Goal: Task Accomplishment & Management: Complete application form

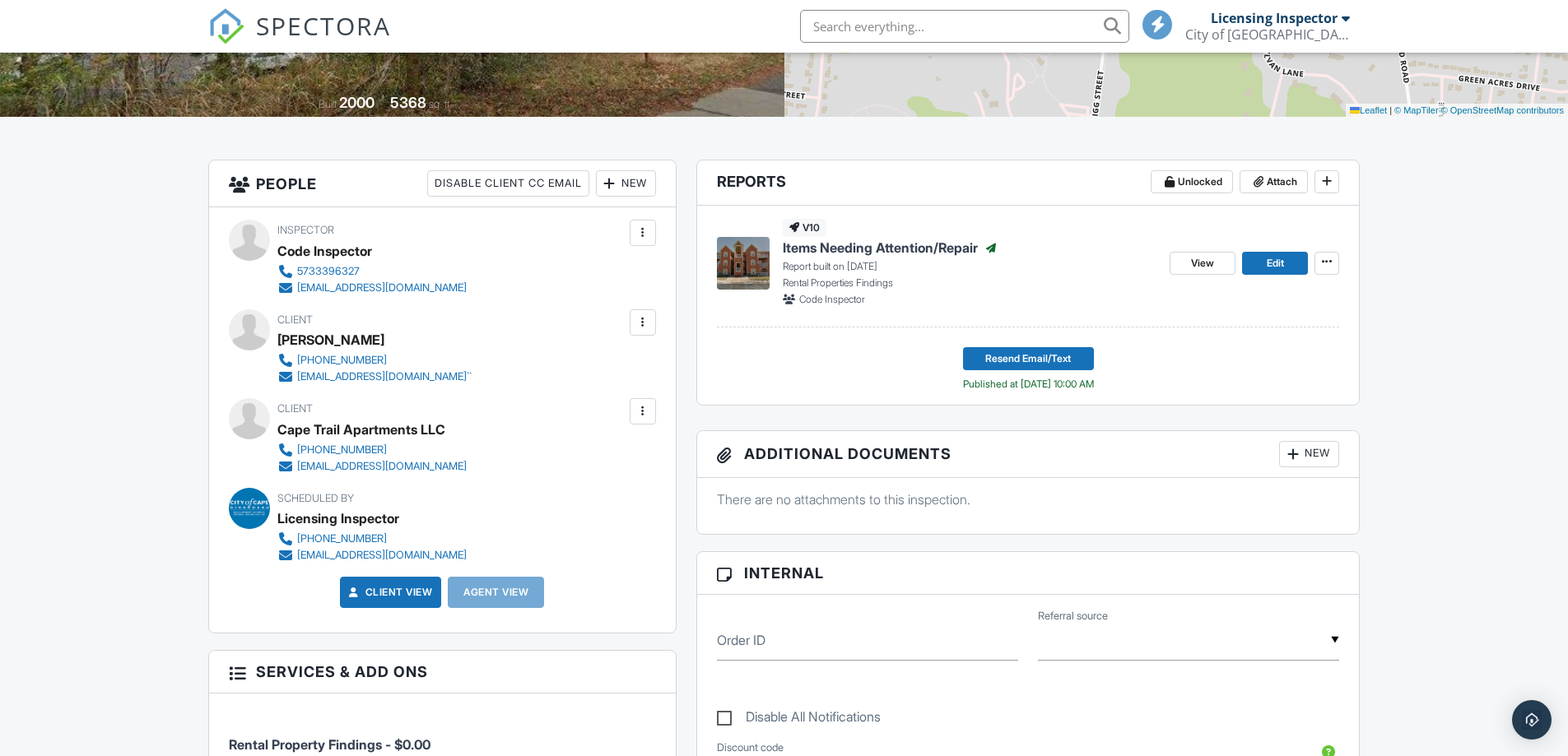
scroll to position [329, 0]
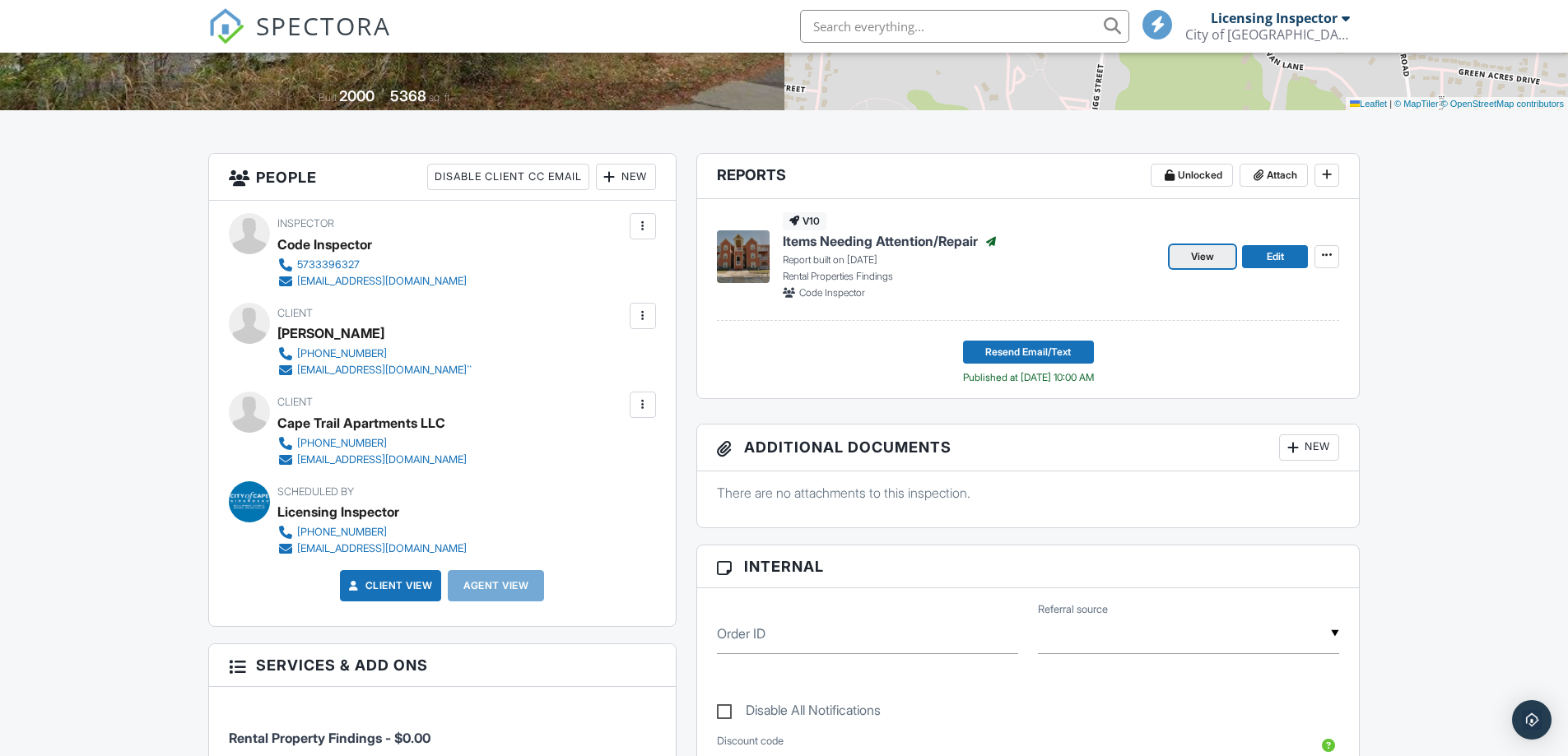
click at [1206, 258] on span "View" at bounding box center [1203, 256] width 23 height 16
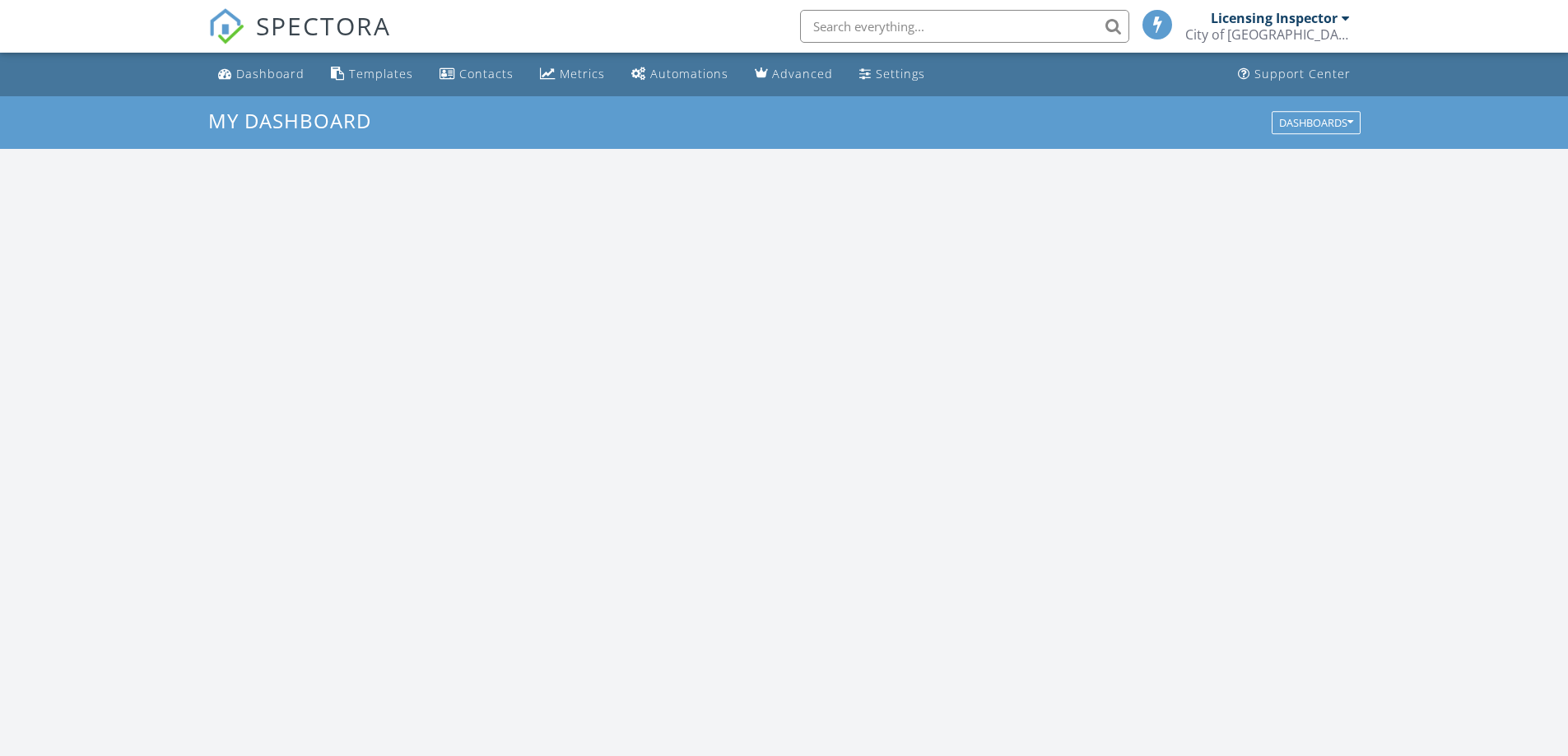
scroll to position [1523, 1594]
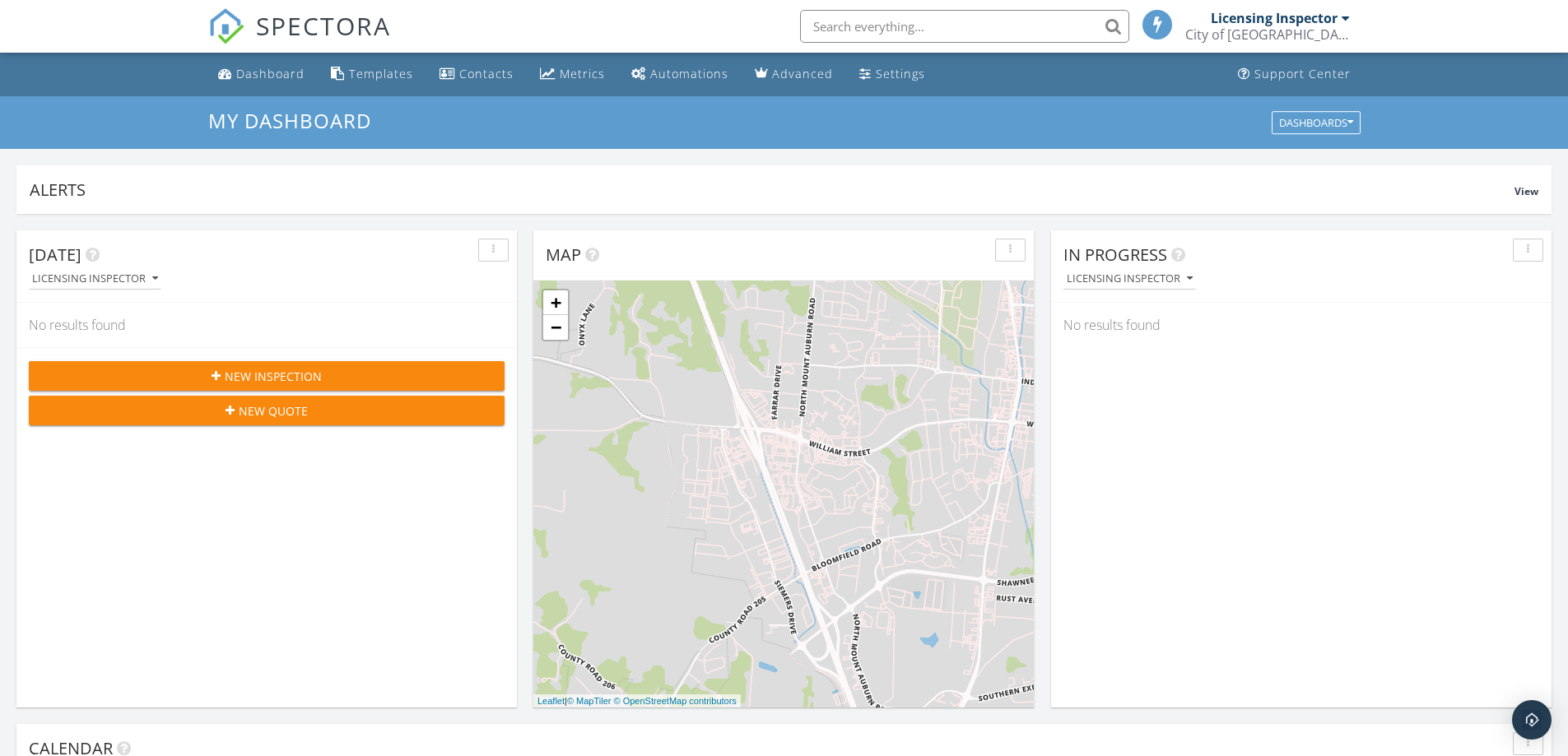
click at [958, 23] on input "text" at bounding box center [964, 26] width 329 height 33
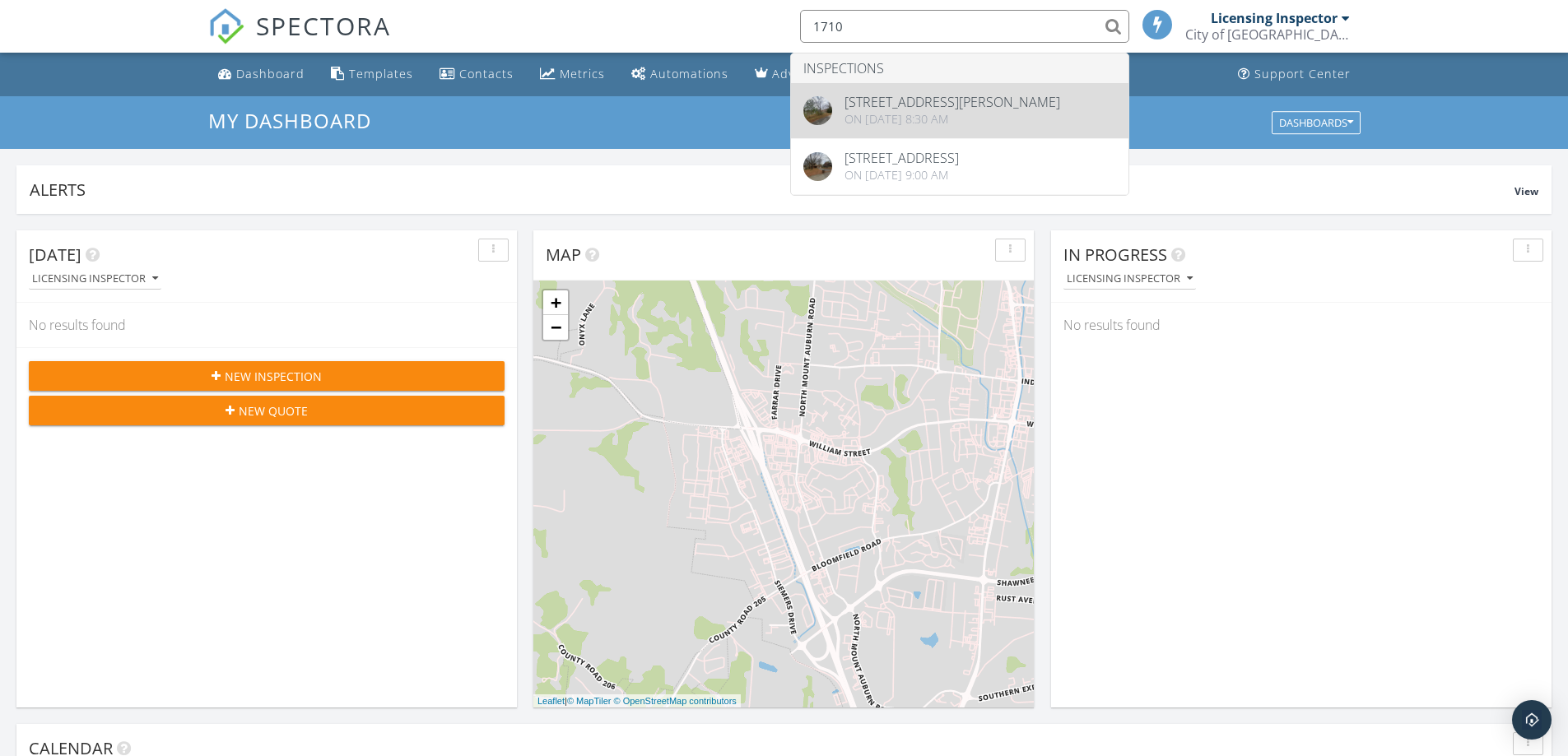
type input "1710"
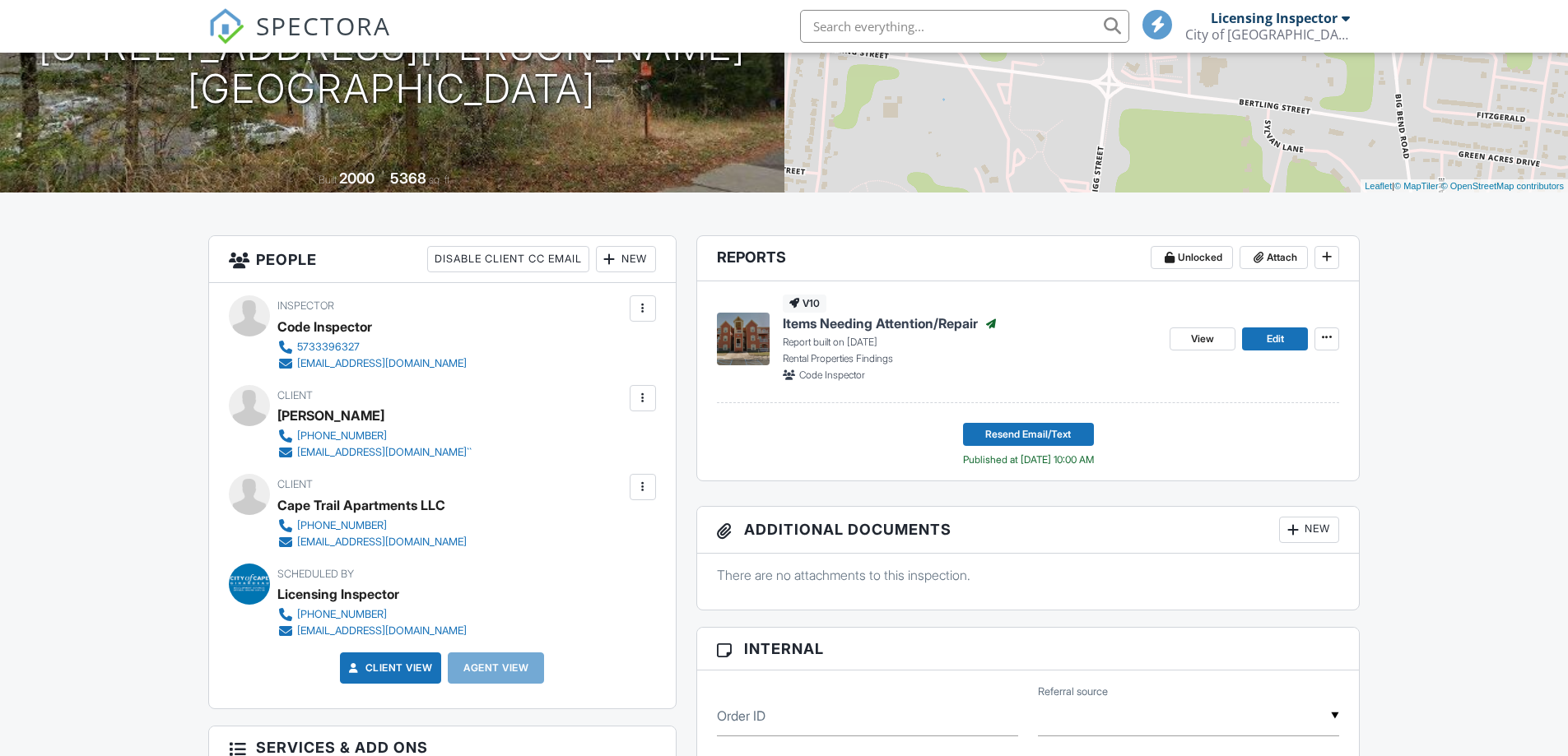
click at [657, 483] on div "Inspector Code Inspector 5733396327 inspections@cityofcapegirardeau.org Make In…" at bounding box center [442, 496] width 467 height 426
click at [643, 488] on div at bounding box center [642, 487] width 16 height 16
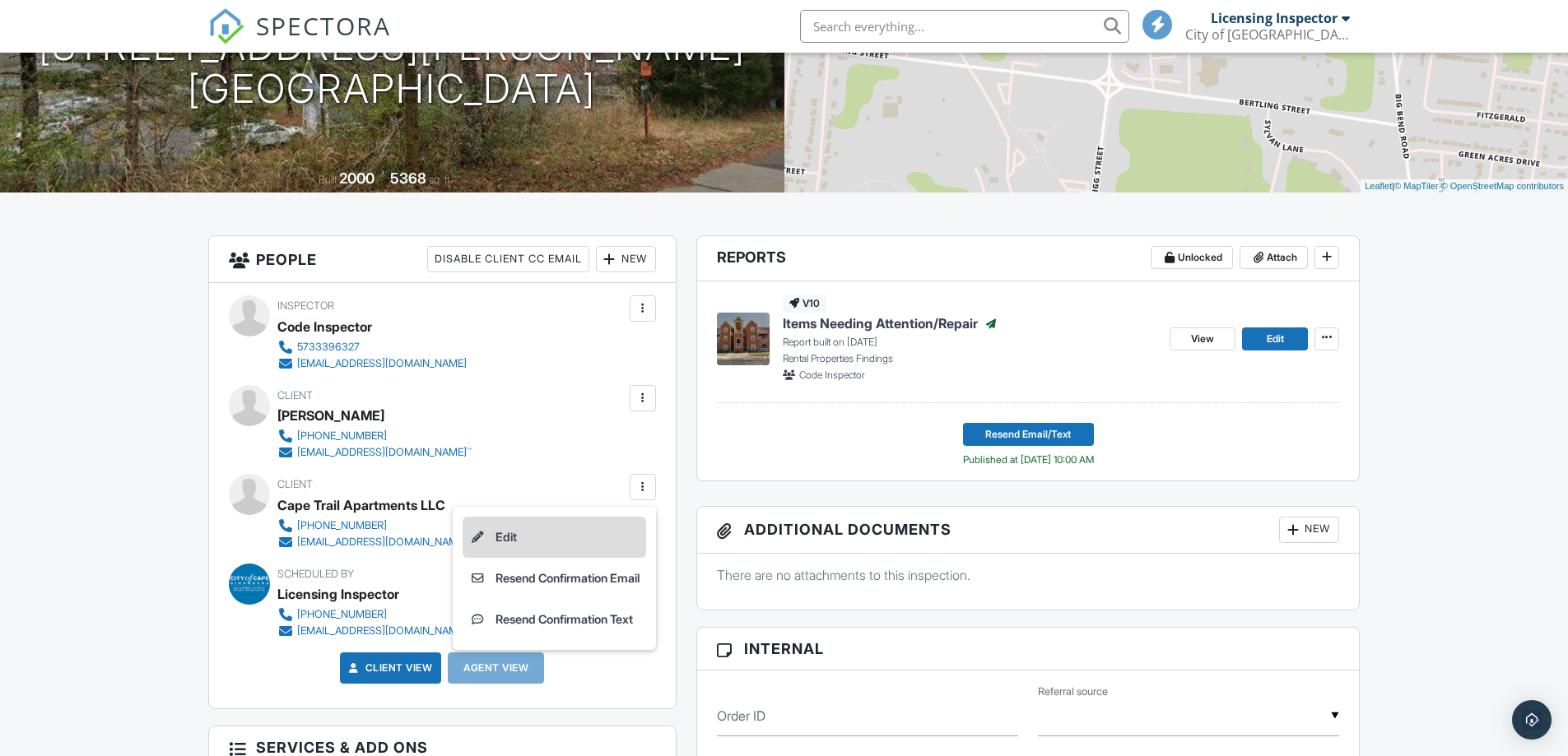
click at [487, 535] on li "Edit" at bounding box center [553, 537] width 184 height 41
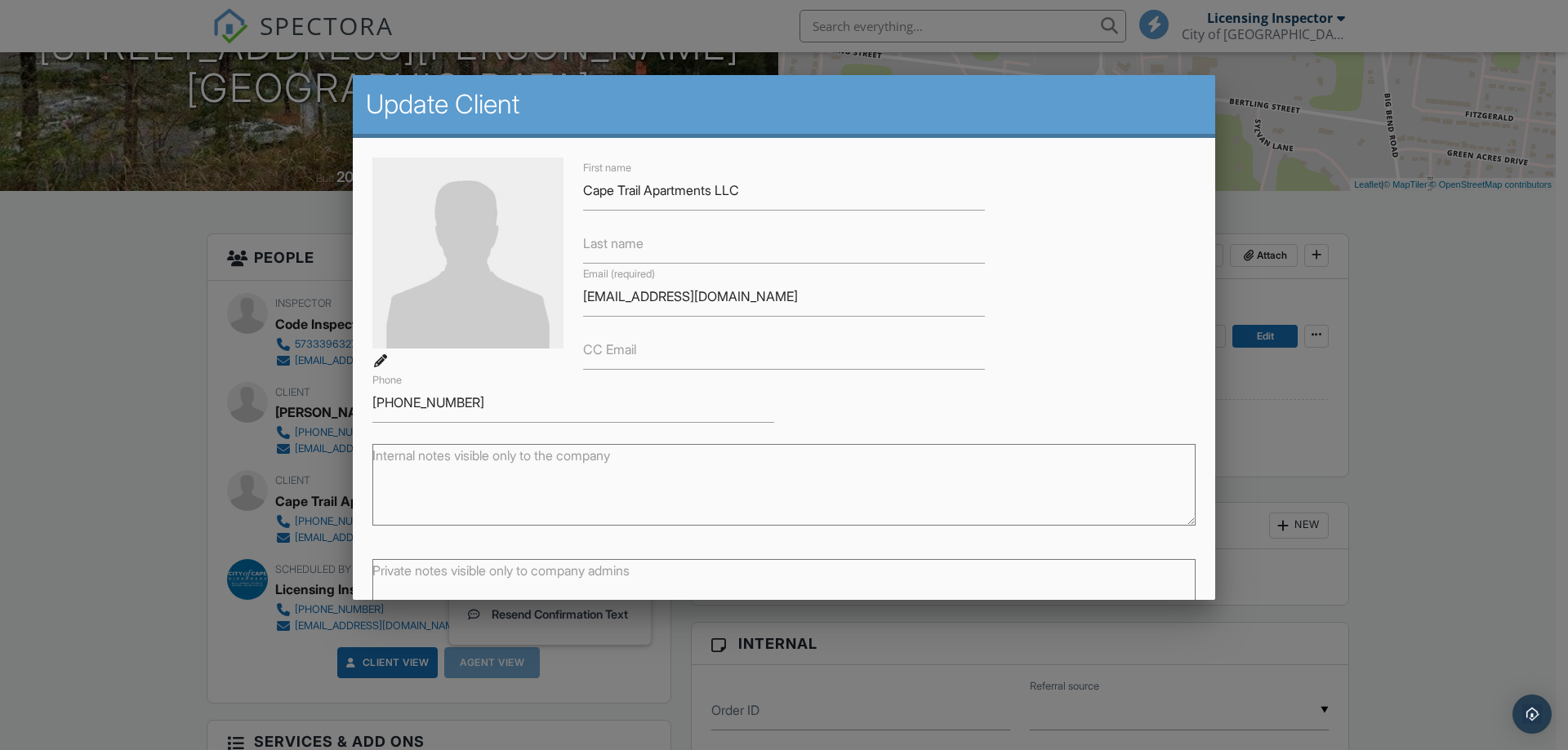
drag, startPoint x: 576, startPoint y: 297, endPoint x: 745, endPoint y: 303, distance: 169.1
click at [745, 303] on div "Email (required) manager@capetrailsapartments.com" at bounding box center [784, 291] width 422 height 53
drag, startPoint x: 809, startPoint y: 300, endPoint x: 575, endPoint y: 295, distance: 234.1
click at [575, 295] on div "Email (required) manager@capetrailsapartments.com" at bounding box center [784, 291] width 422 height 53
click at [655, 499] on textarea "Internal notes visible only to the company" at bounding box center [784, 485] width 824 height 82
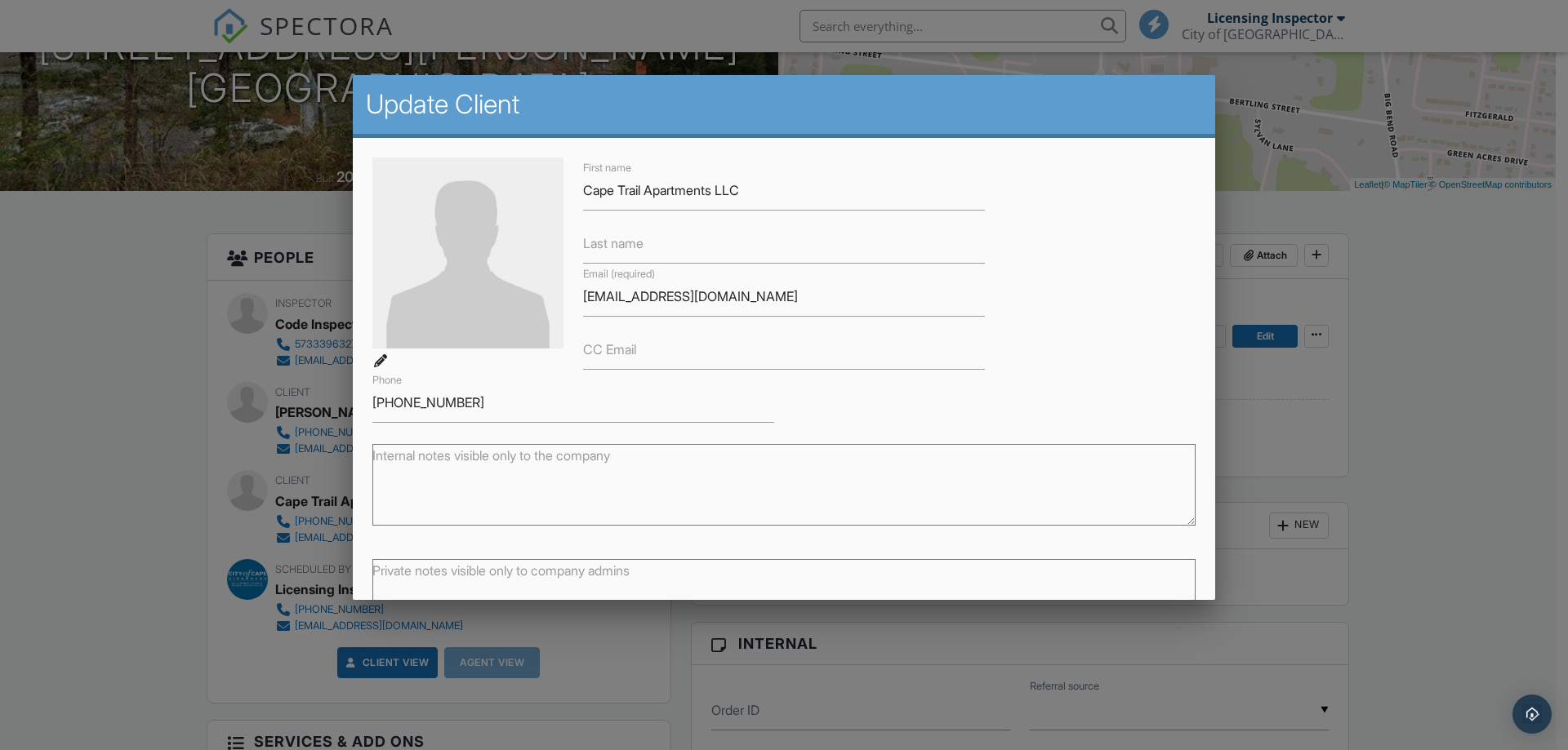
click at [130, 392] on div at bounding box center [784, 387] width 1568 height 939
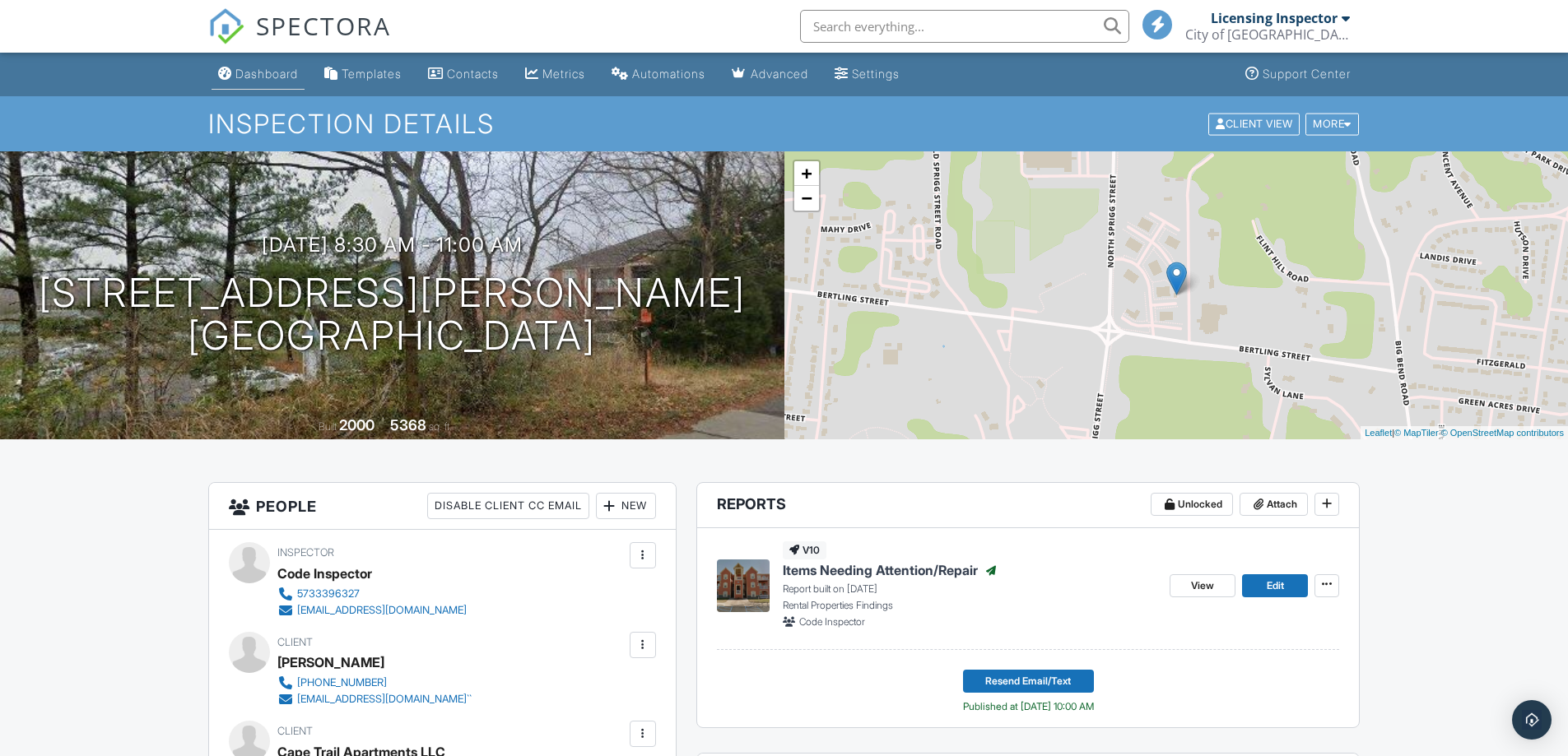
click at [273, 75] on div "Dashboard" at bounding box center [267, 73] width 63 height 14
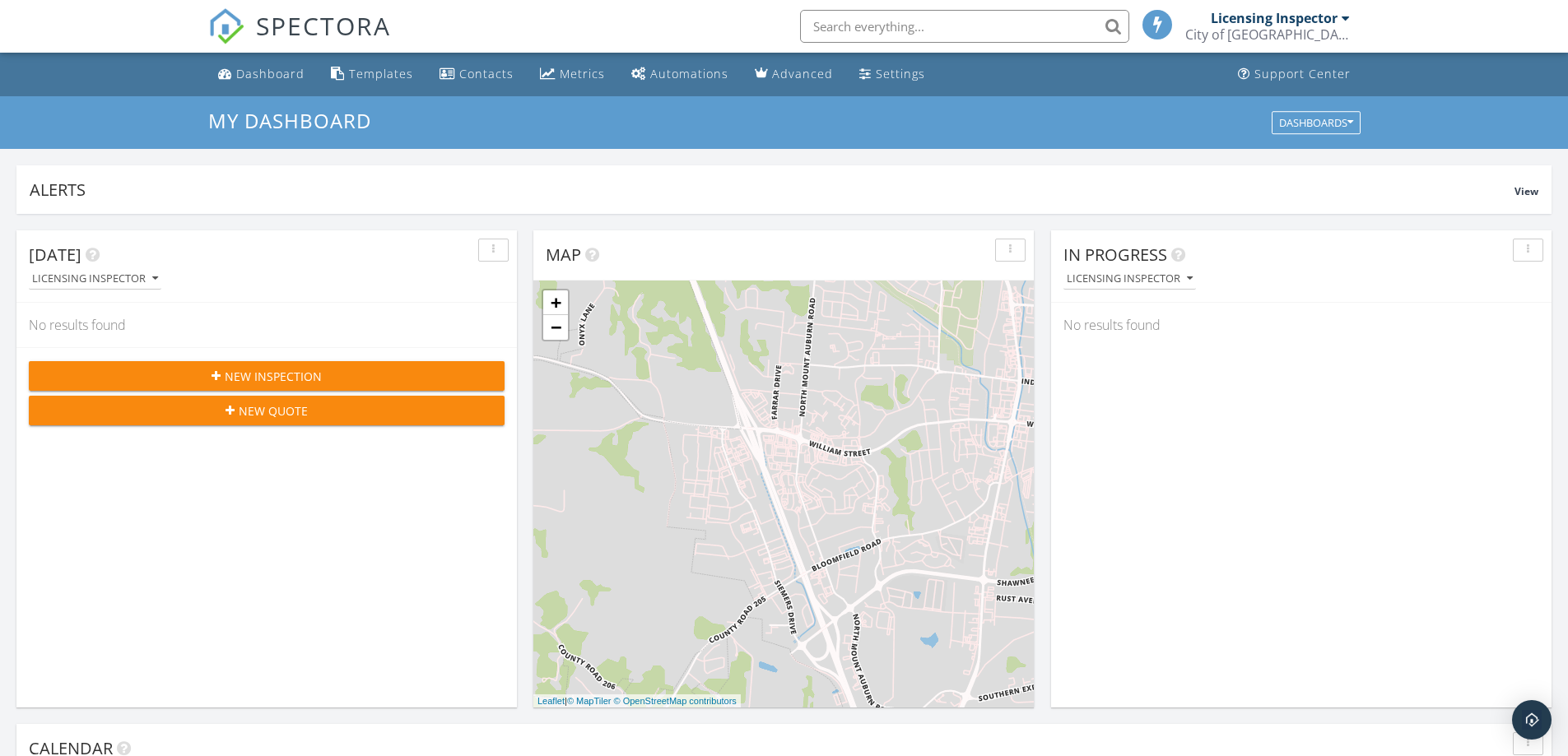
click at [277, 378] on span "New Inspection" at bounding box center [273, 377] width 97 height 17
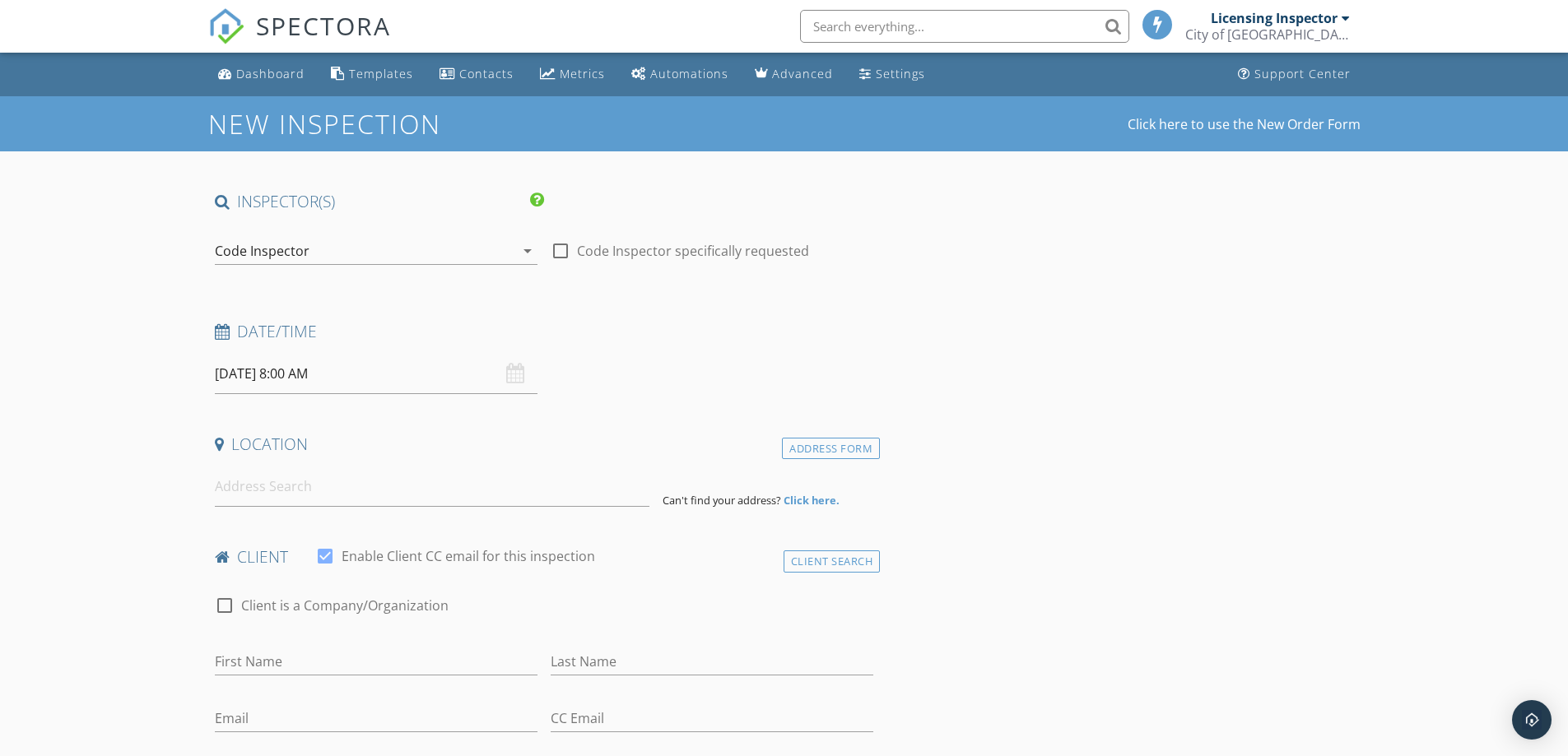
click at [377, 385] on input "[DATE] 8:00 AM" at bounding box center [376, 374] width 322 height 40
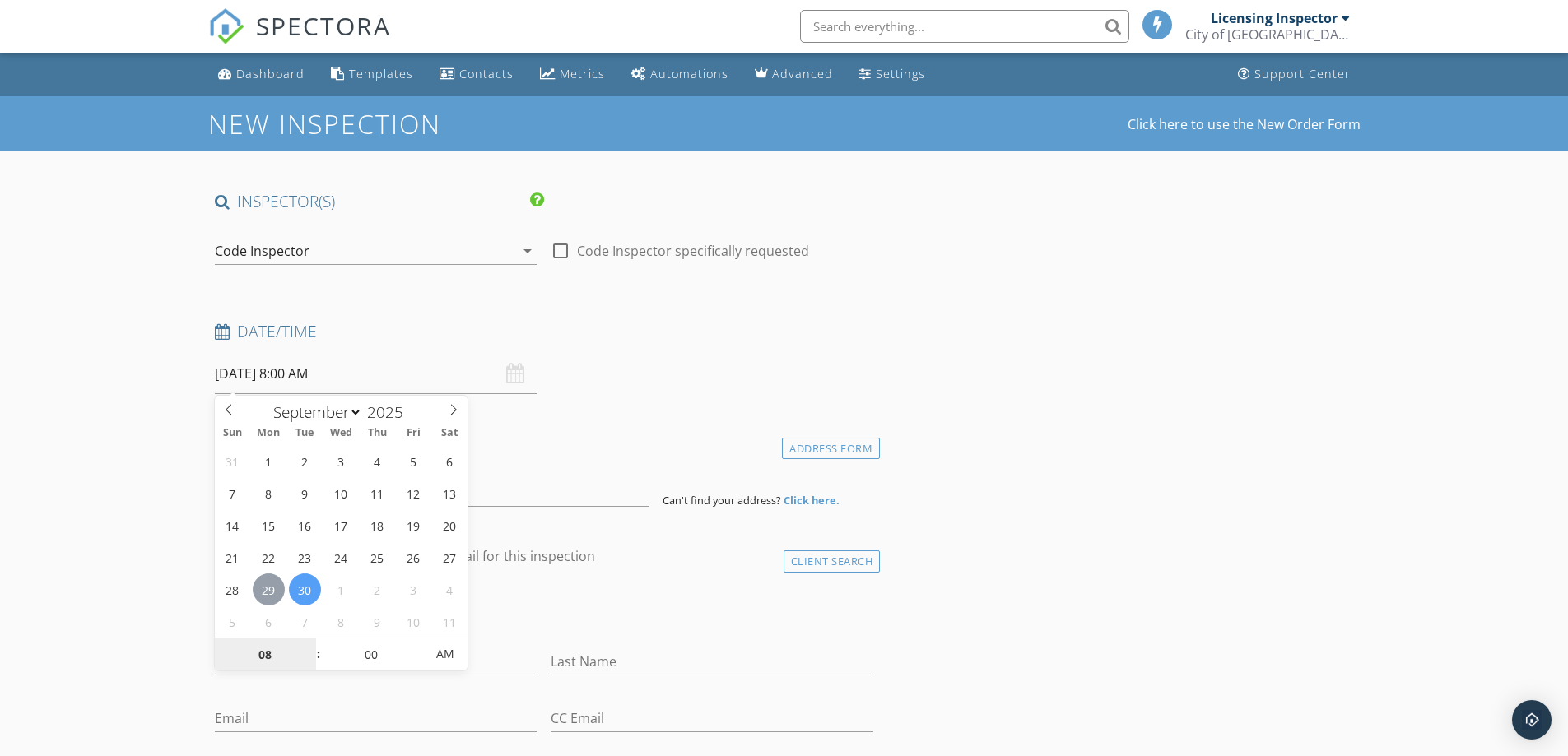
type input "[DATE] 8:00 AM"
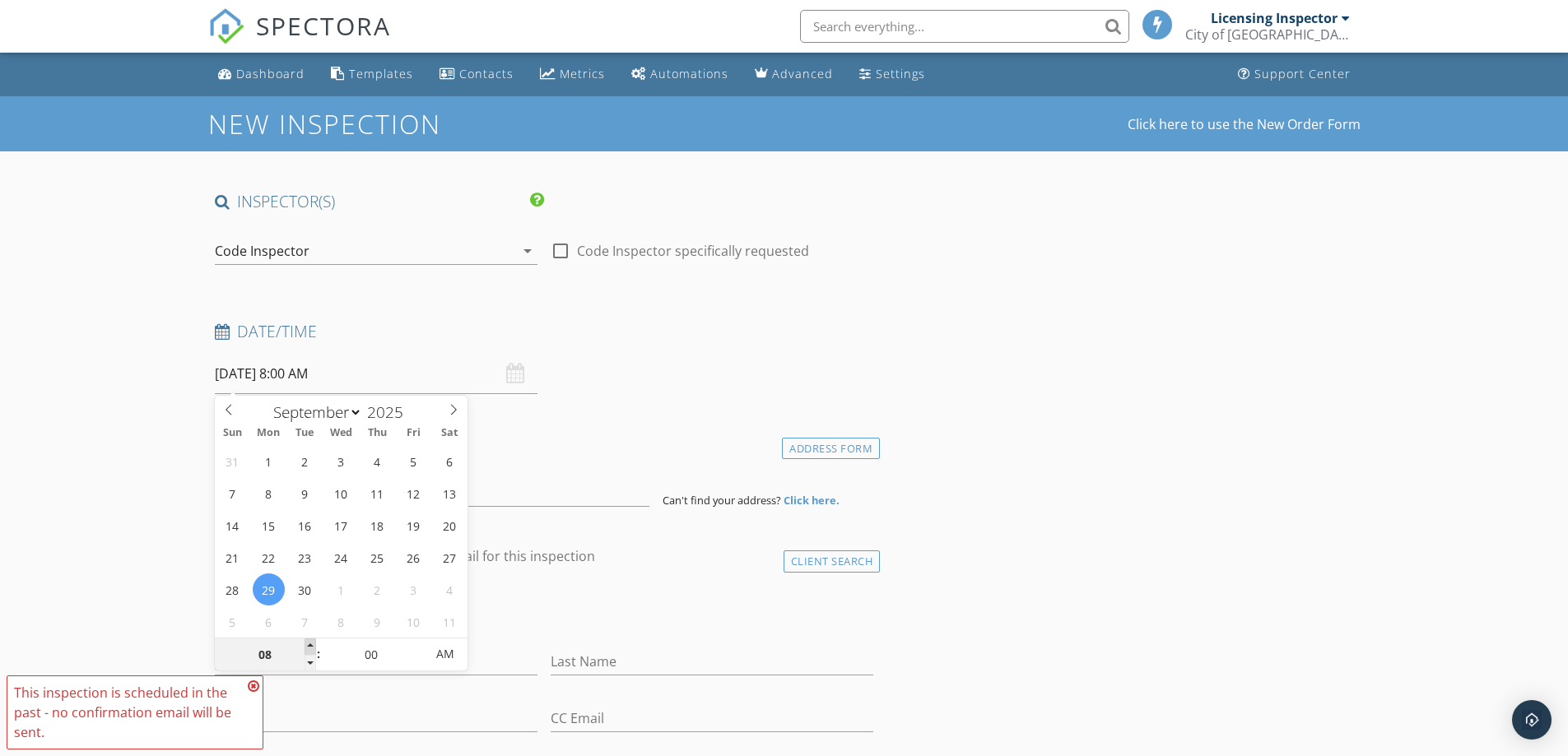
type input "09"
type input "09/29/2025 9:00 AM"
click at [311, 648] on span at bounding box center [310, 647] width 11 height 16
type input "10"
type input "09/29/2025 10:00 AM"
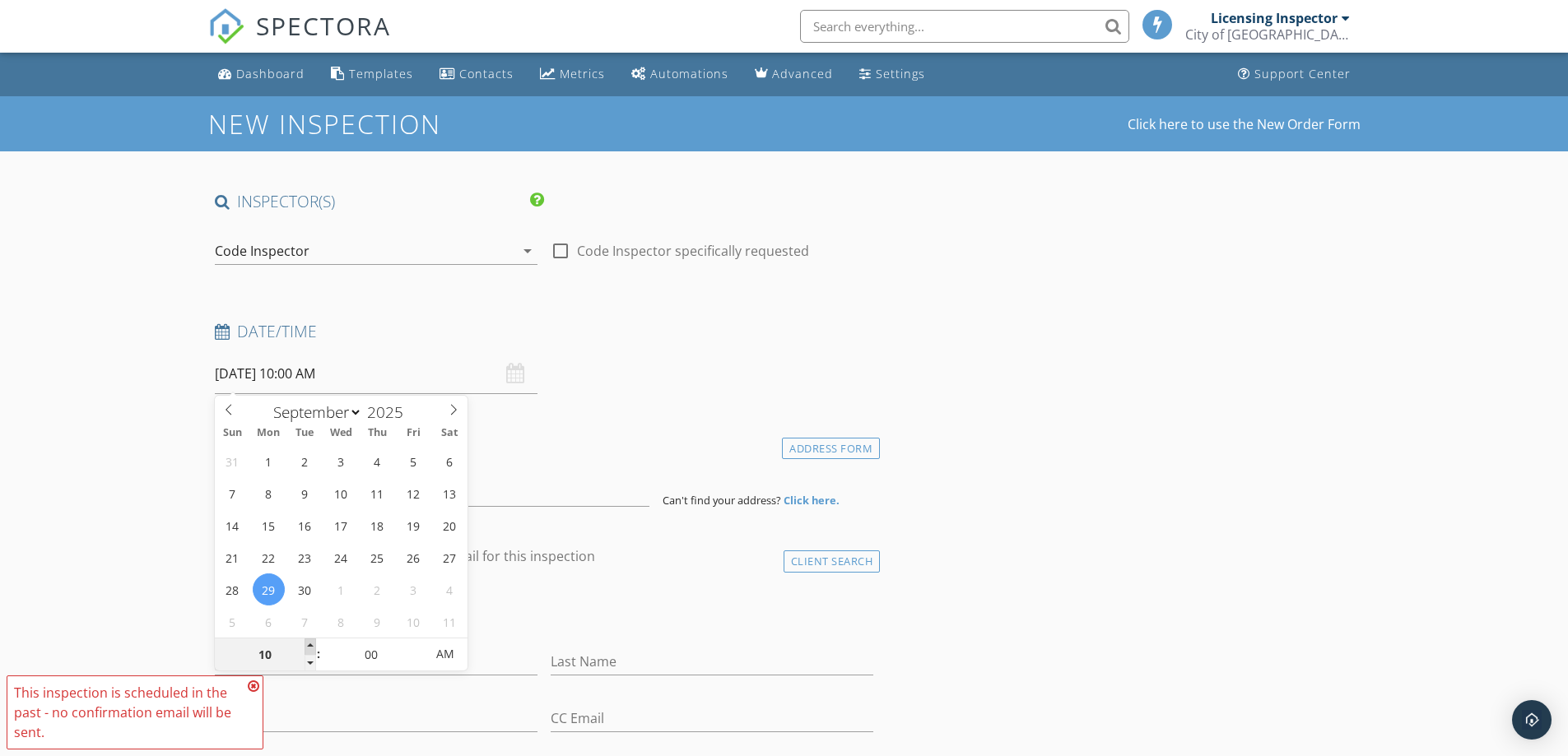
click at [311, 648] on span at bounding box center [310, 647] width 11 height 16
type input "05"
type input "[DATE] 10:05 AM"
click at [414, 645] on span at bounding box center [416, 647] width 11 height 16
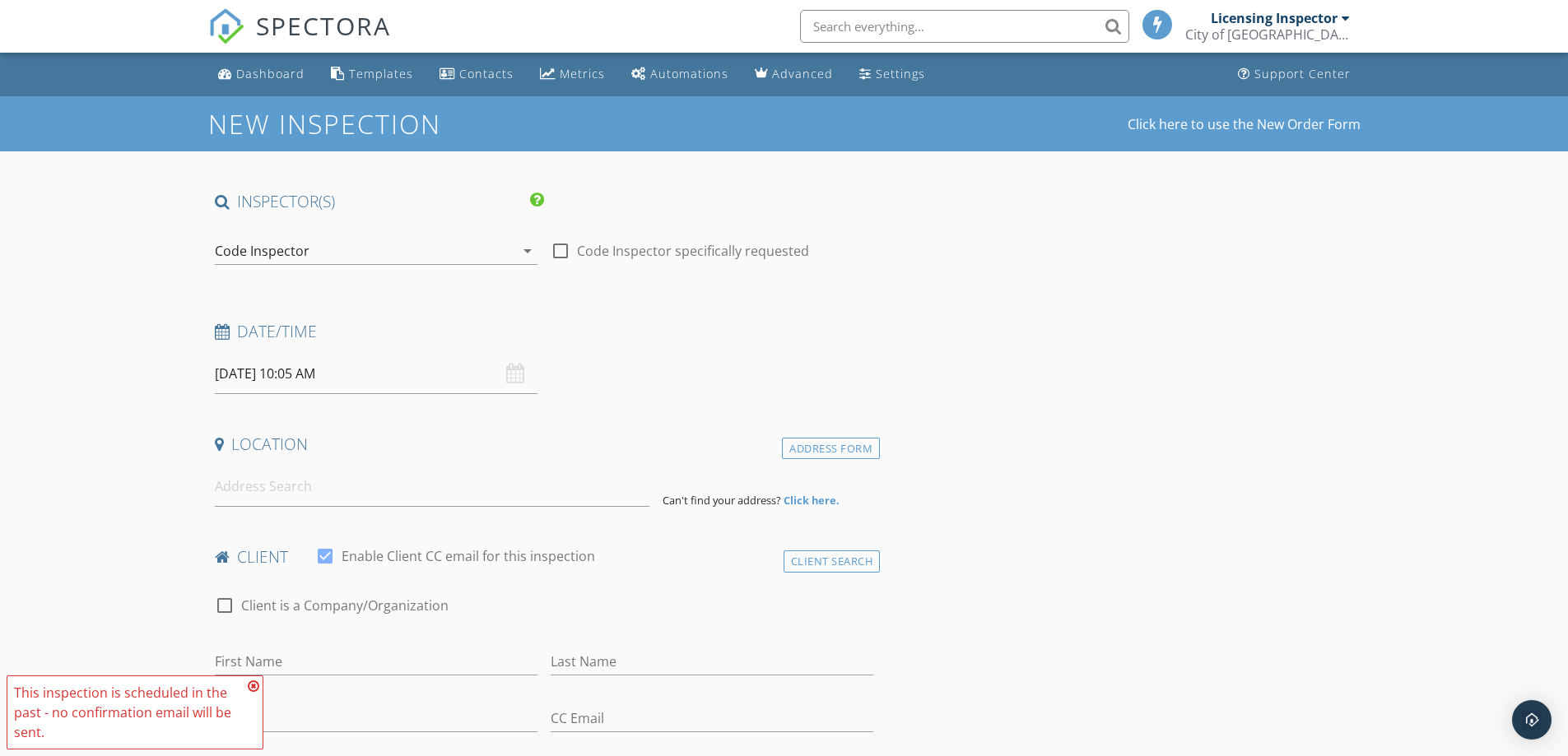
click at [612, 586] on div "check_box_outline_blank Client is a Company/Organization" at bounding box center [544, 607] width 672 height 56
click at [339, 501] on input at bounding box center [432, 487] width 435 height 40
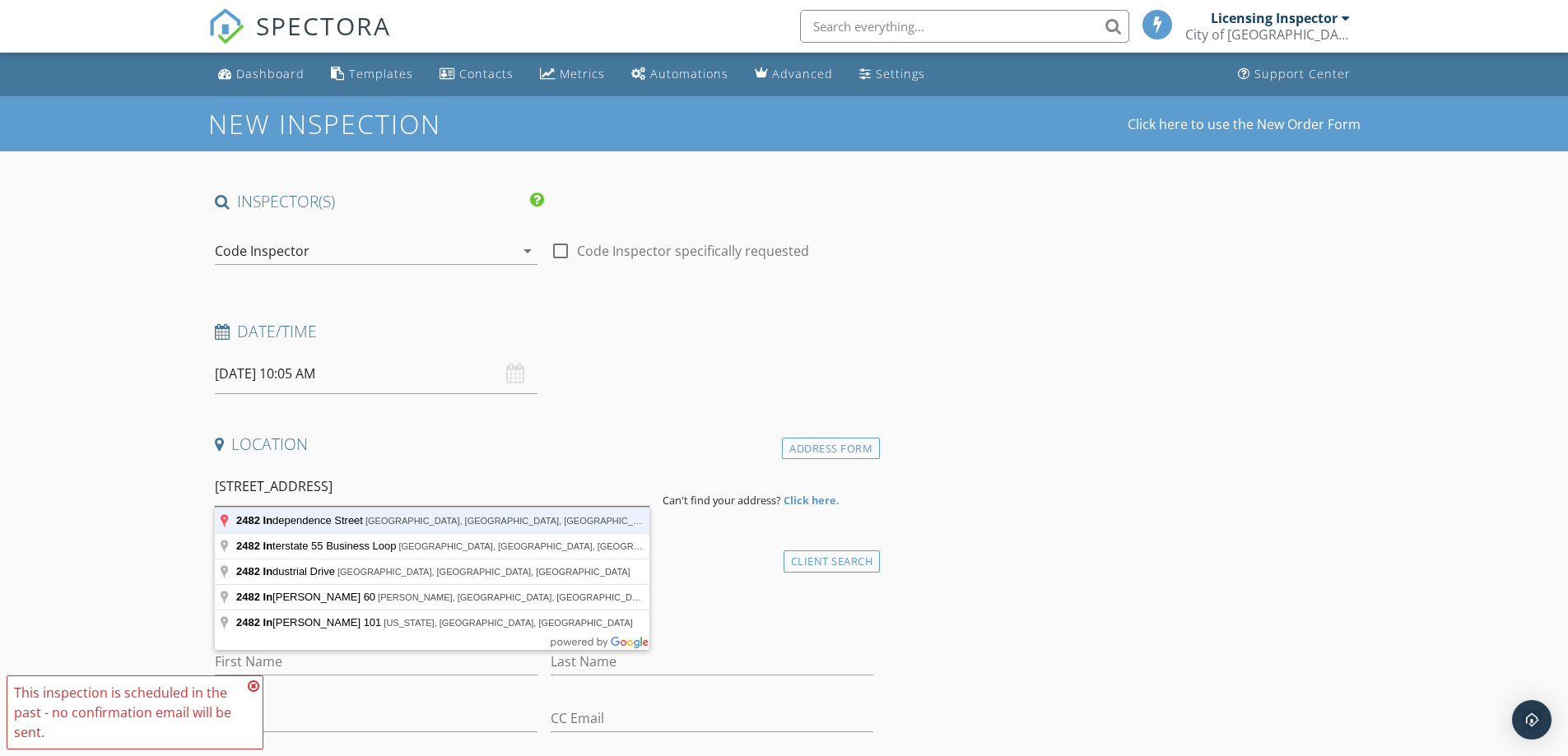
type input "2482 Independence Street, Cape Girardeau, MO, USA"
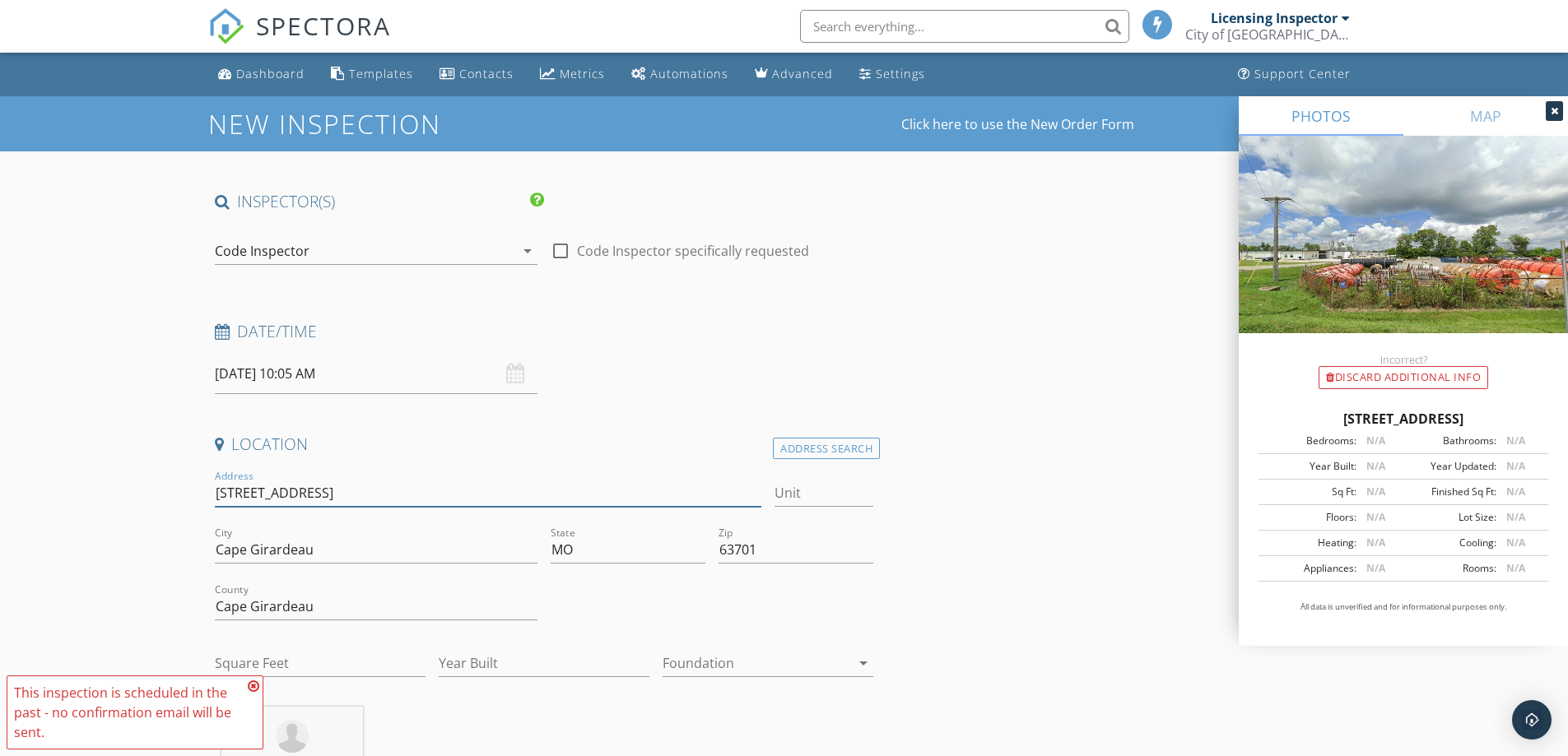
click at [238, 493] on input "2482 Independence St" at bounding box center [489, 494] width 548 height 28
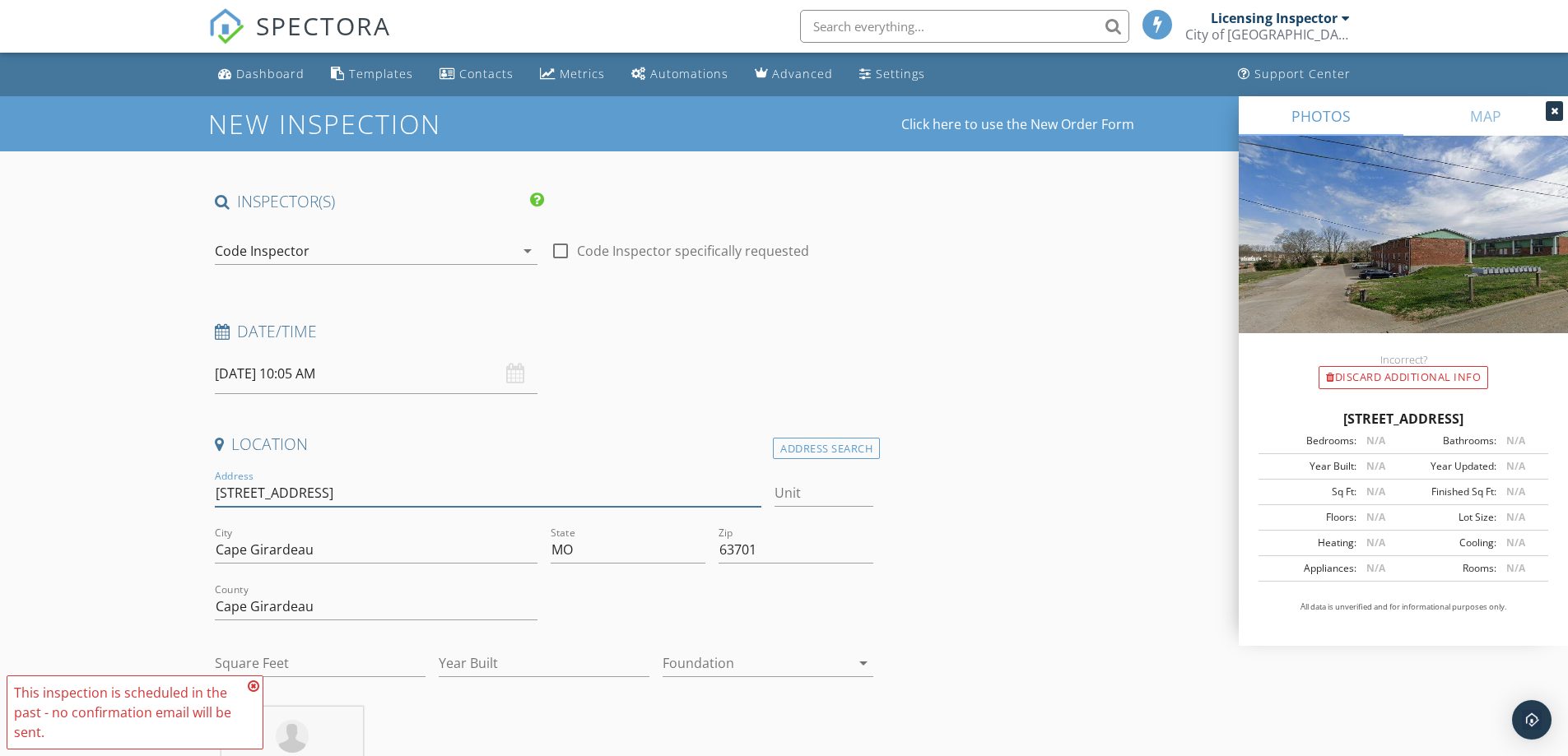
type input "2842 Independence St"
click at [782, 488] on input "Unit" at bounding box center [824, 494] width 99 height 28
type input "19"
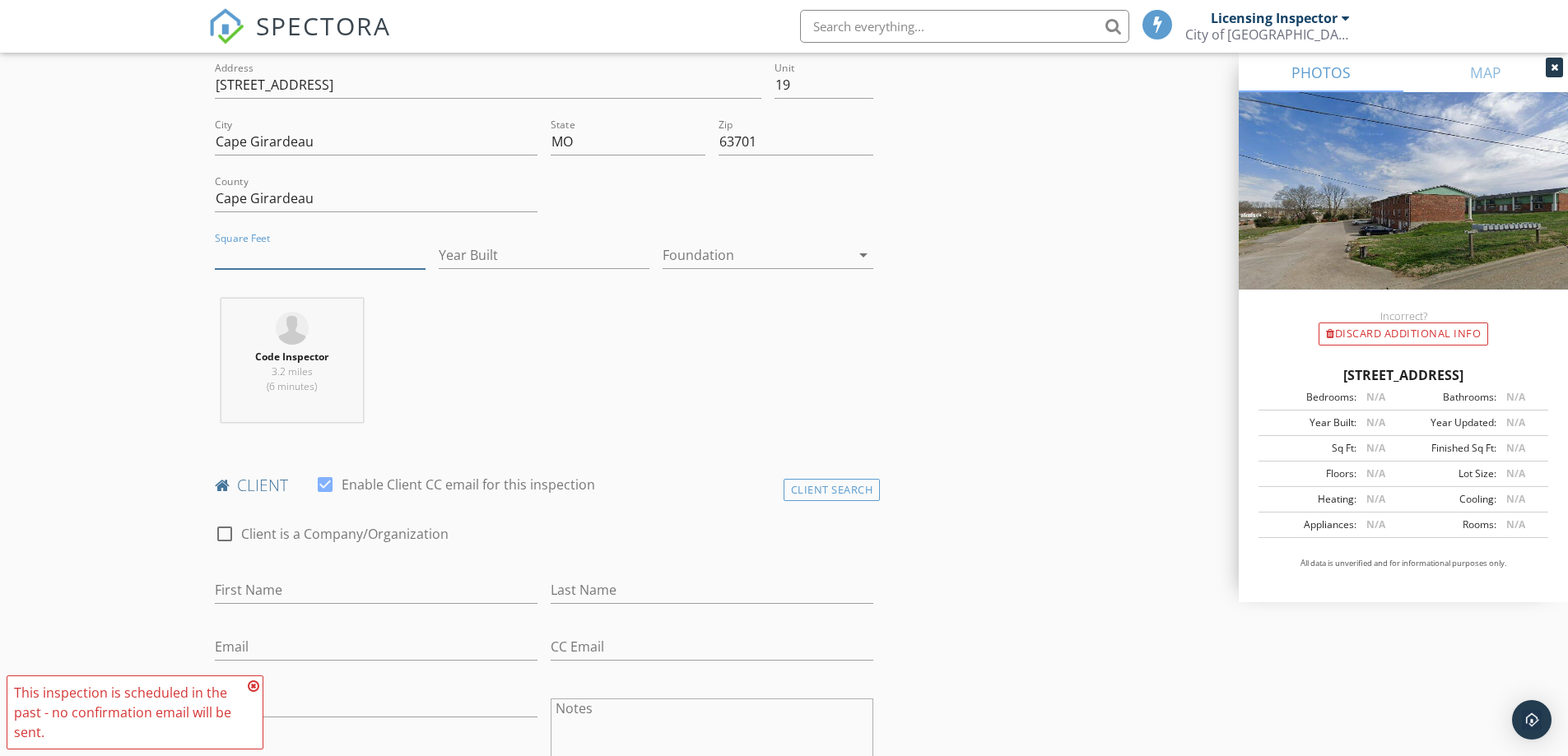
scroll to position [412, 0]
click at [309, 596] on input "First Name" at bounding box center [376, 587] width 322 height 28
type input "M"
type input "Jamire"
type input "Waters"
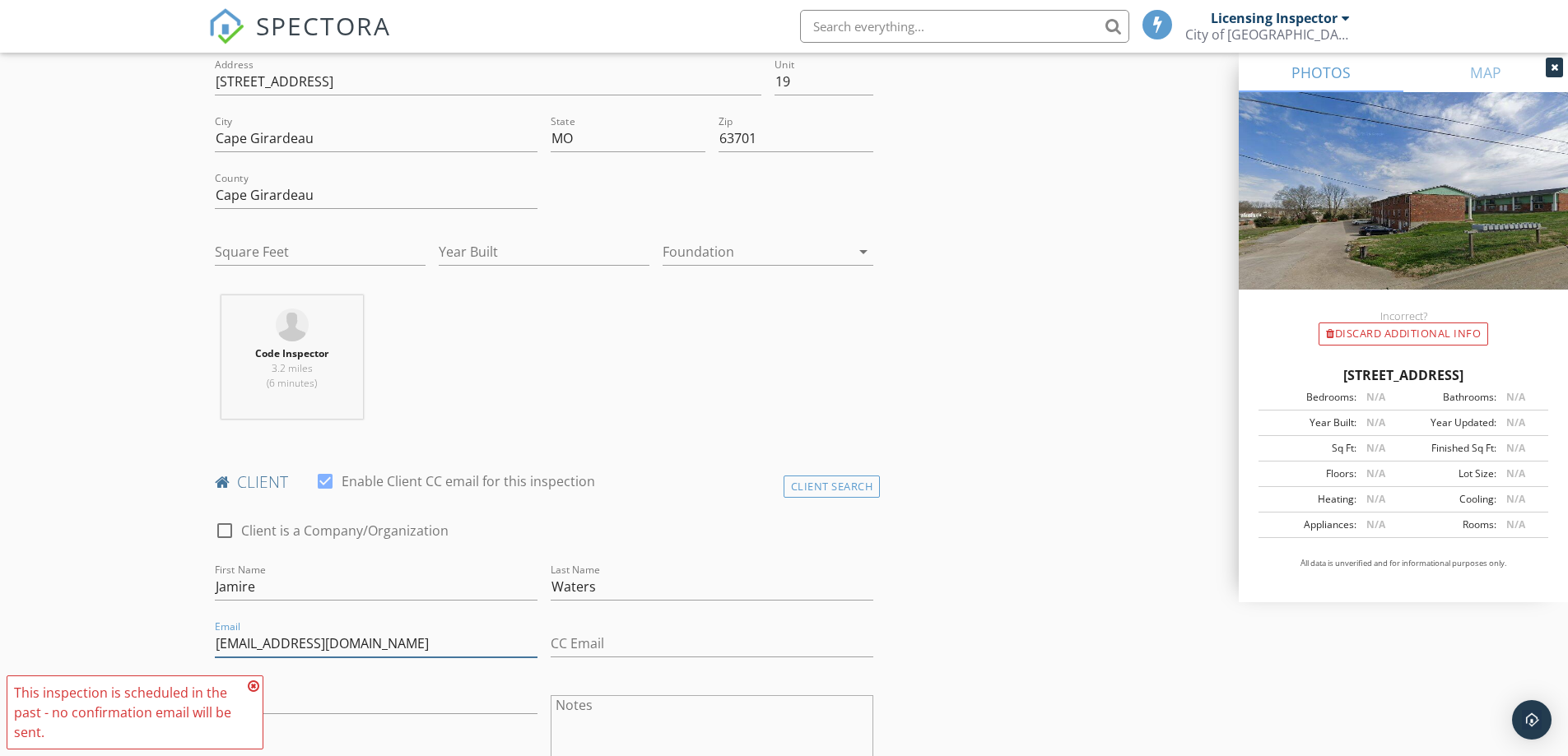
type input "jamiewaters003@gmail.com"
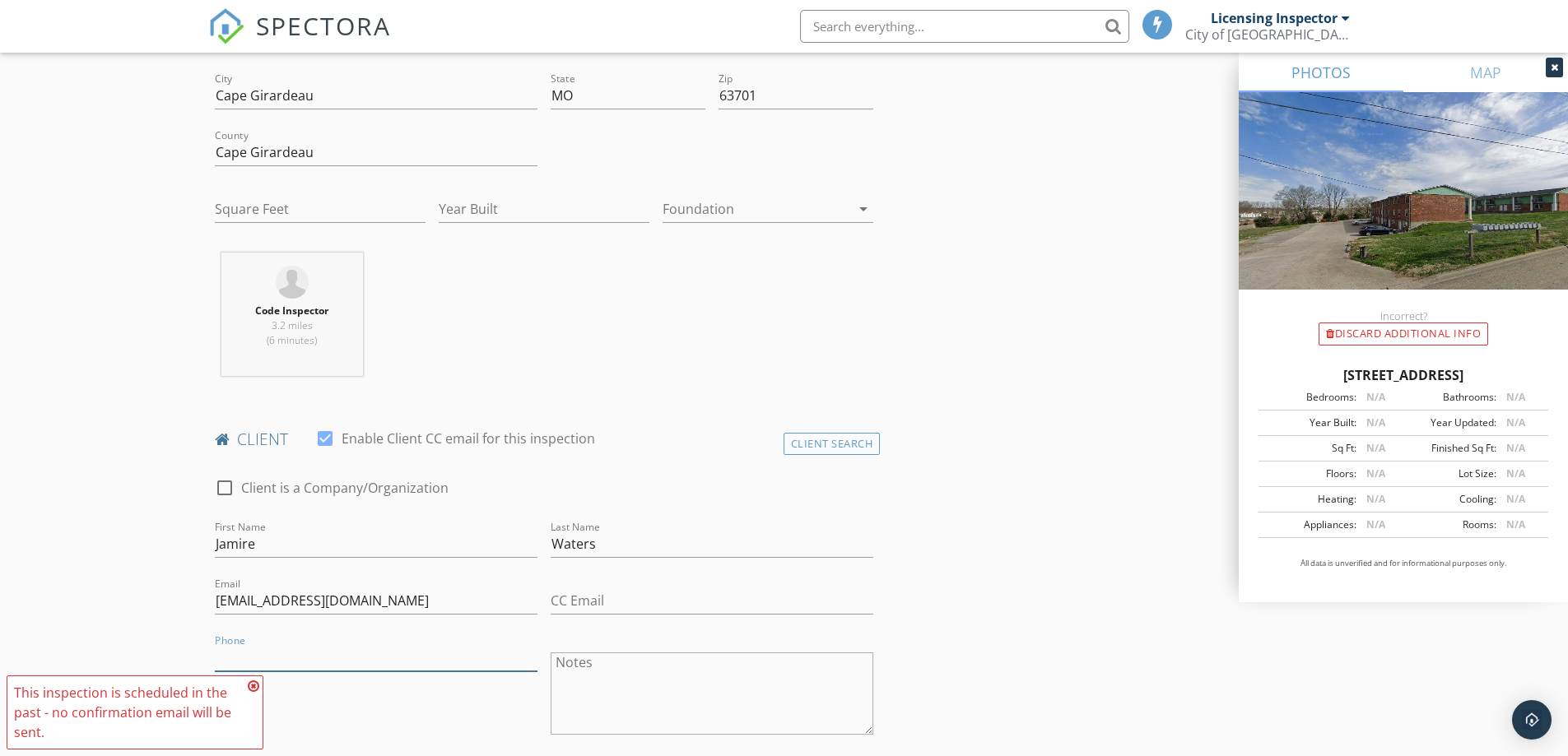
scroll to position [494, 0]
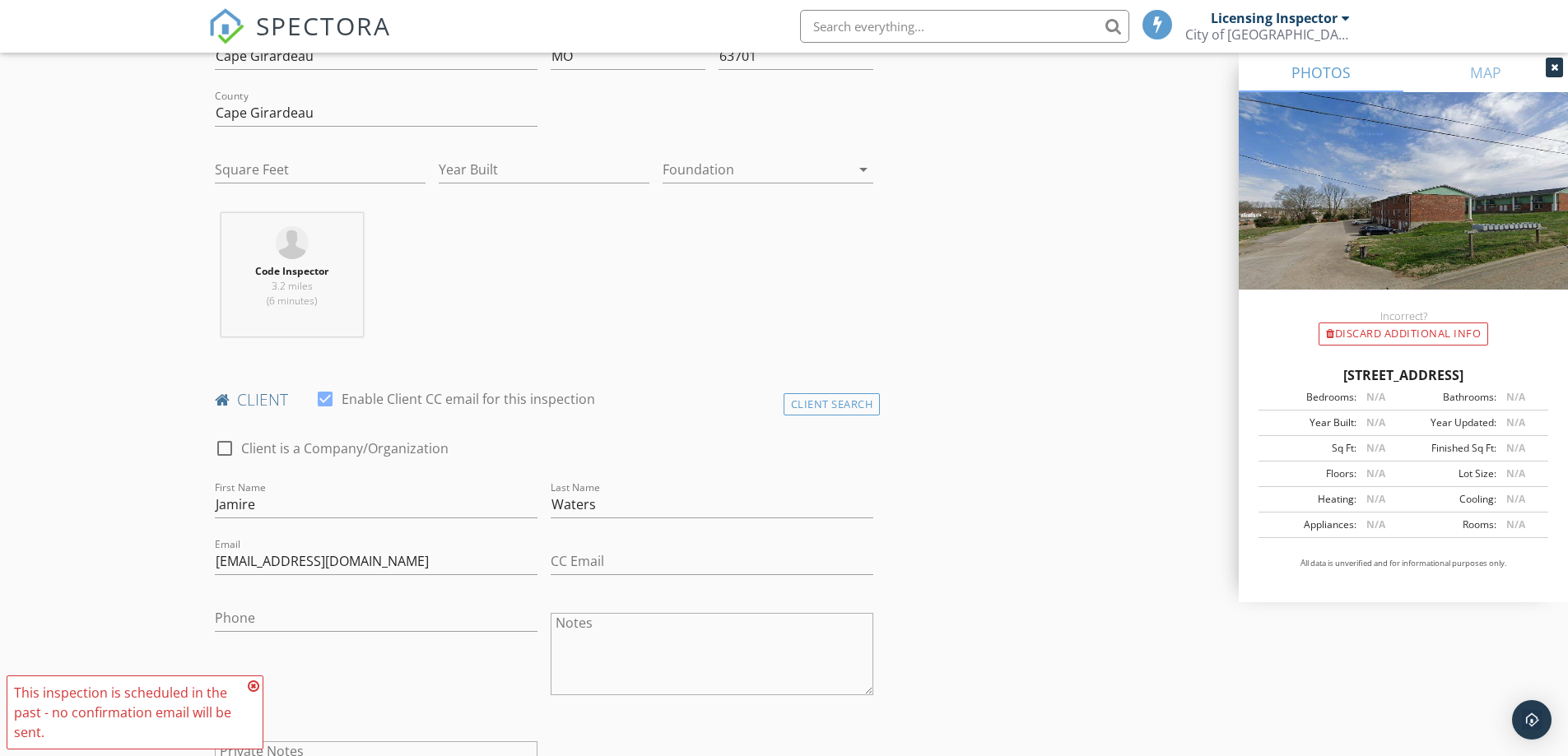
click at [248, 686] on icon at bounding box center [254, 687] width 11 height 13
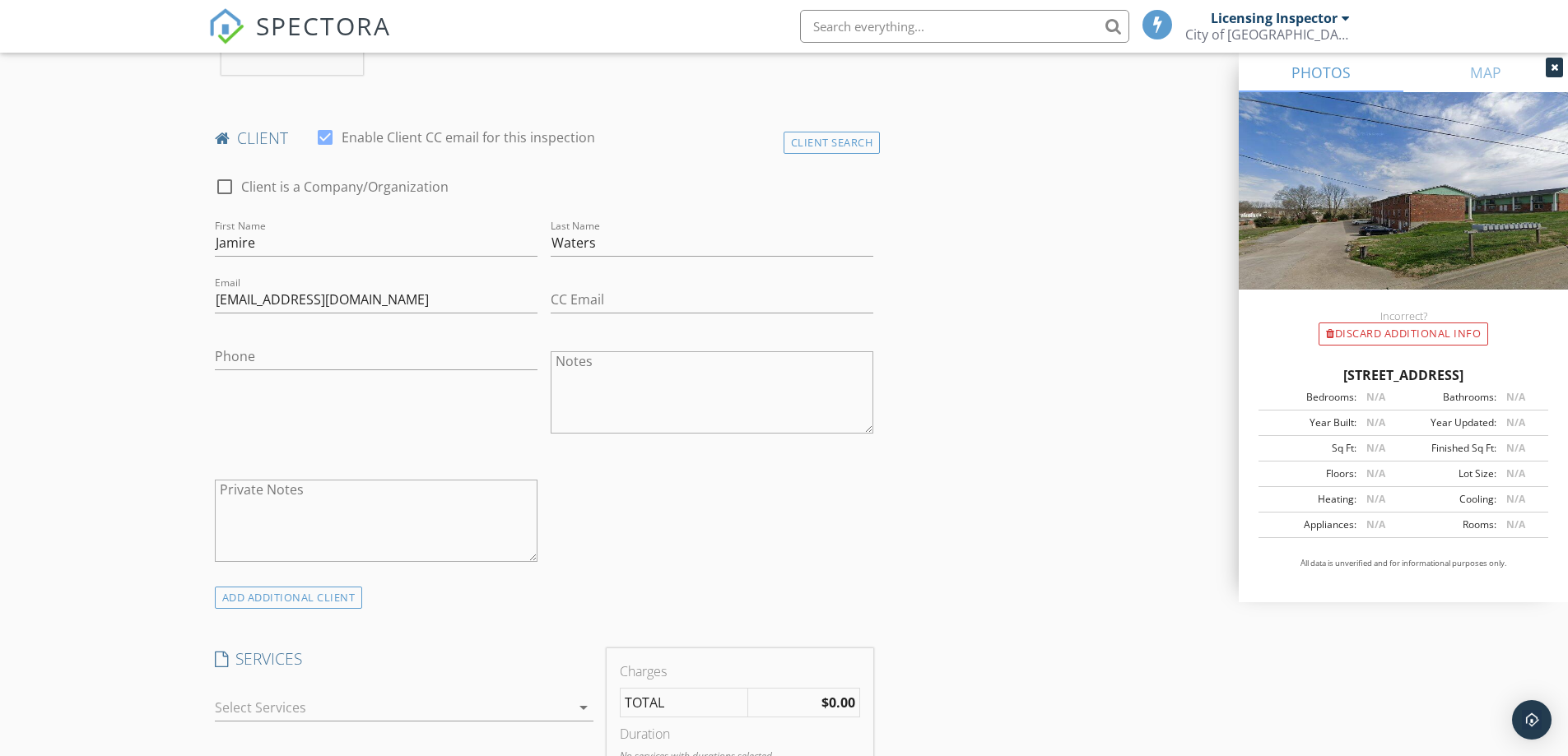
scroll to position [988, 0]
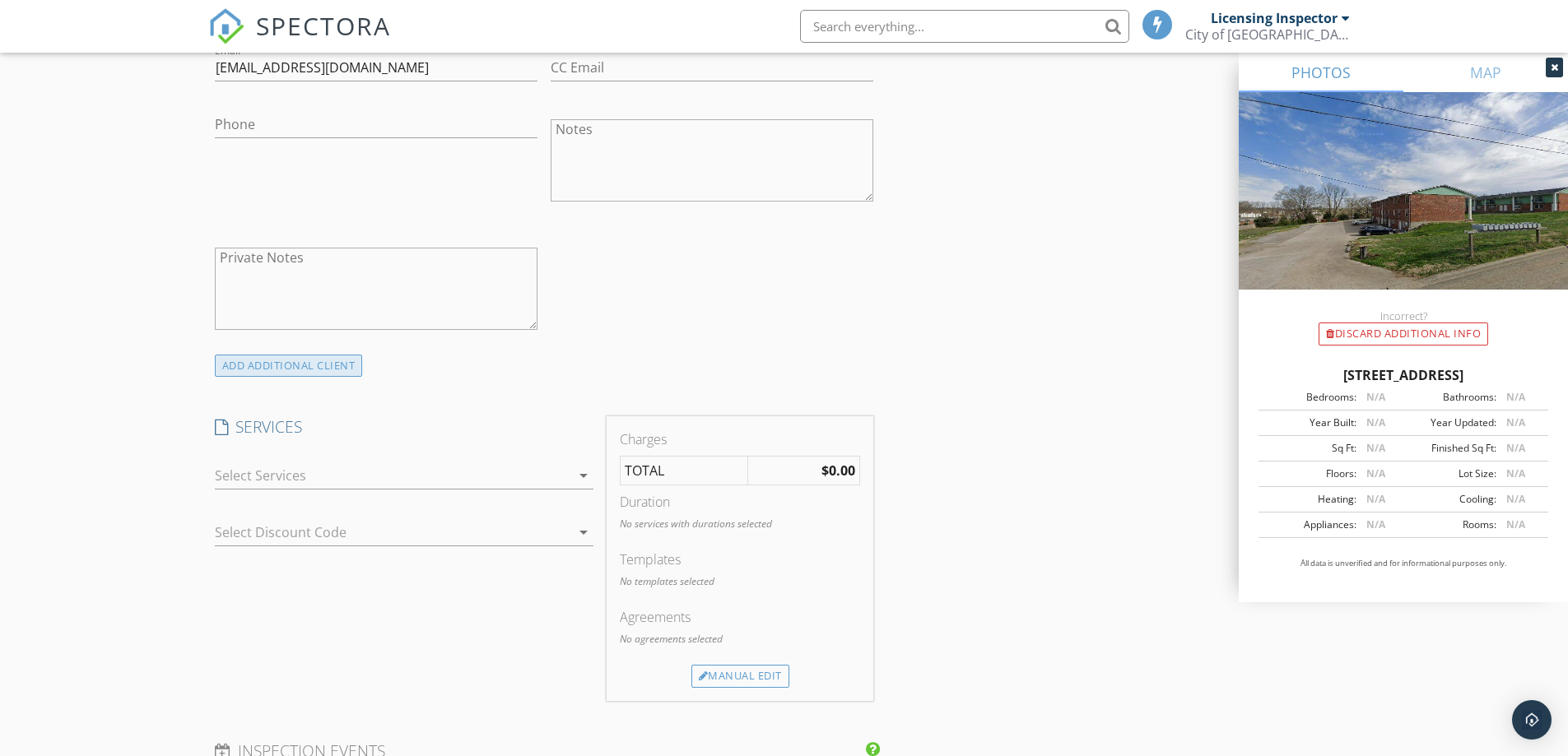
click at [277, 364] on div "ADD ADDITIONAL client" at bounding box center [289, 365] width 148 height 22
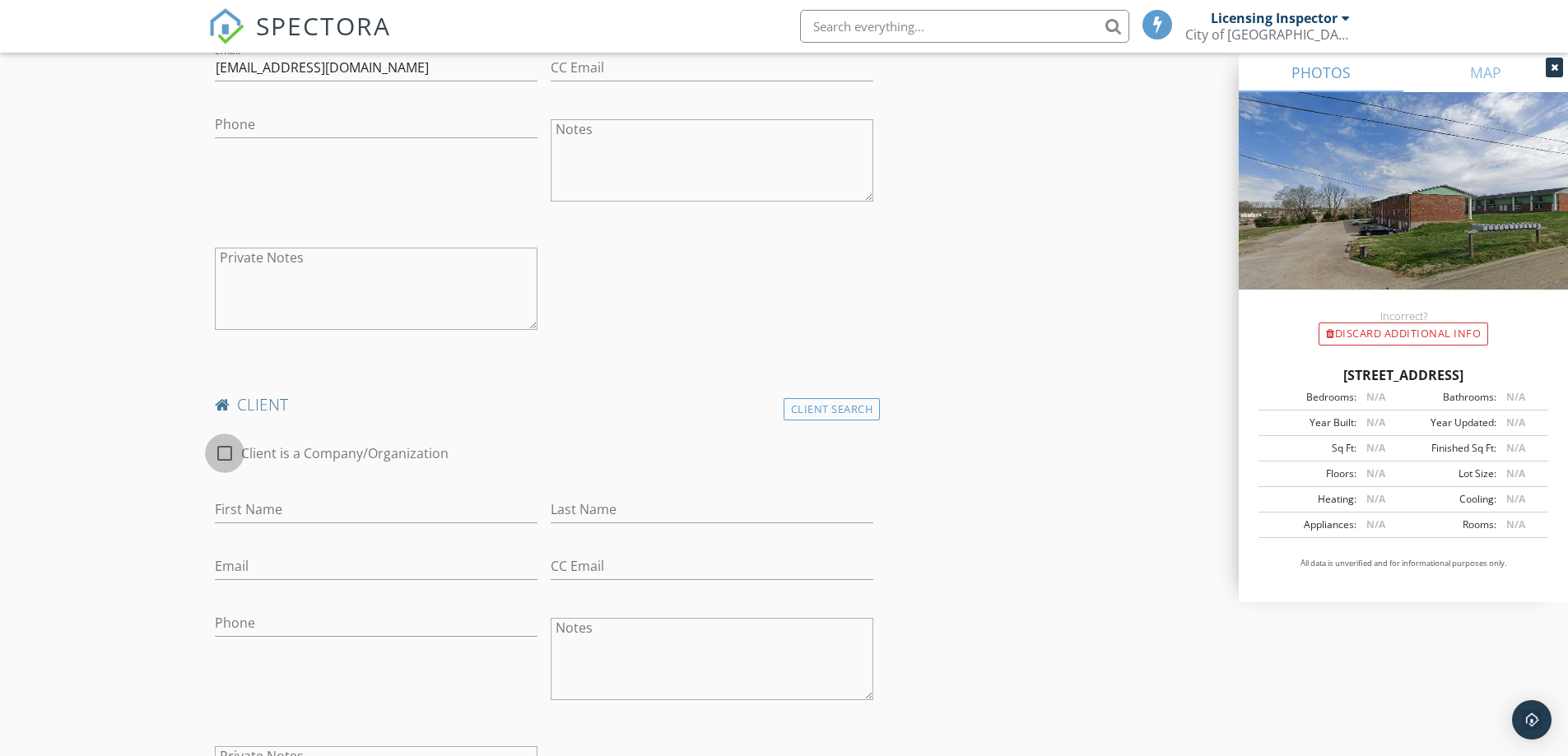
click at [227, 450] on div at bounding box center [224, 453] width 28 height 28
checkbox input "true"
click at [219, 566] on input "Email" at bounding box center [376, 567] width 322 height 28
type input "pm.jdpropertyservices@gmail.com"
click at [217, 503] on input "Enable Client CC email for this inspection" at bounding box center [544, 510] width 659 height 28
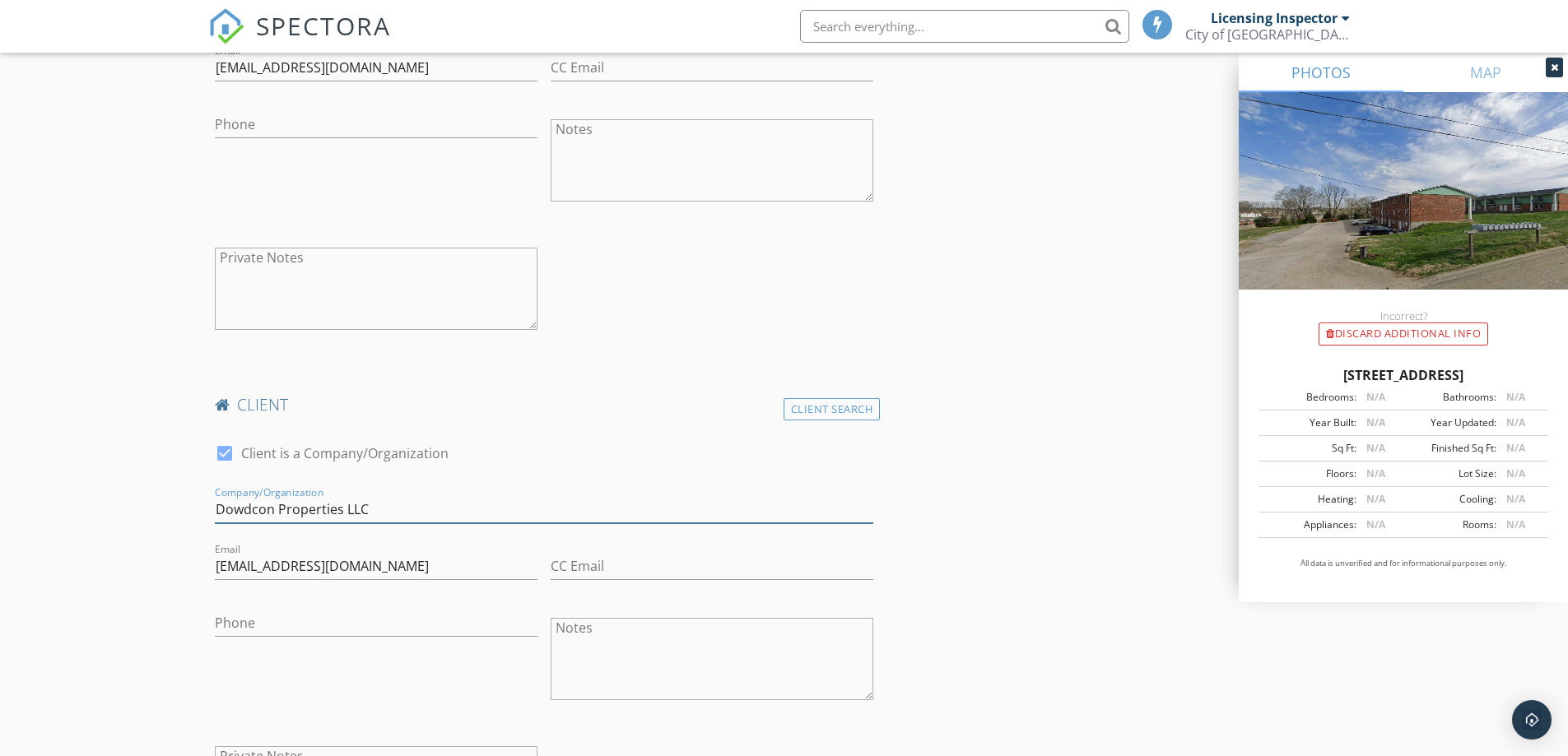
type input "Dowdcon Properties LLC"
click at [569, 563] on input "CC Email" at bounding box center [711, 567] width 322 height 28
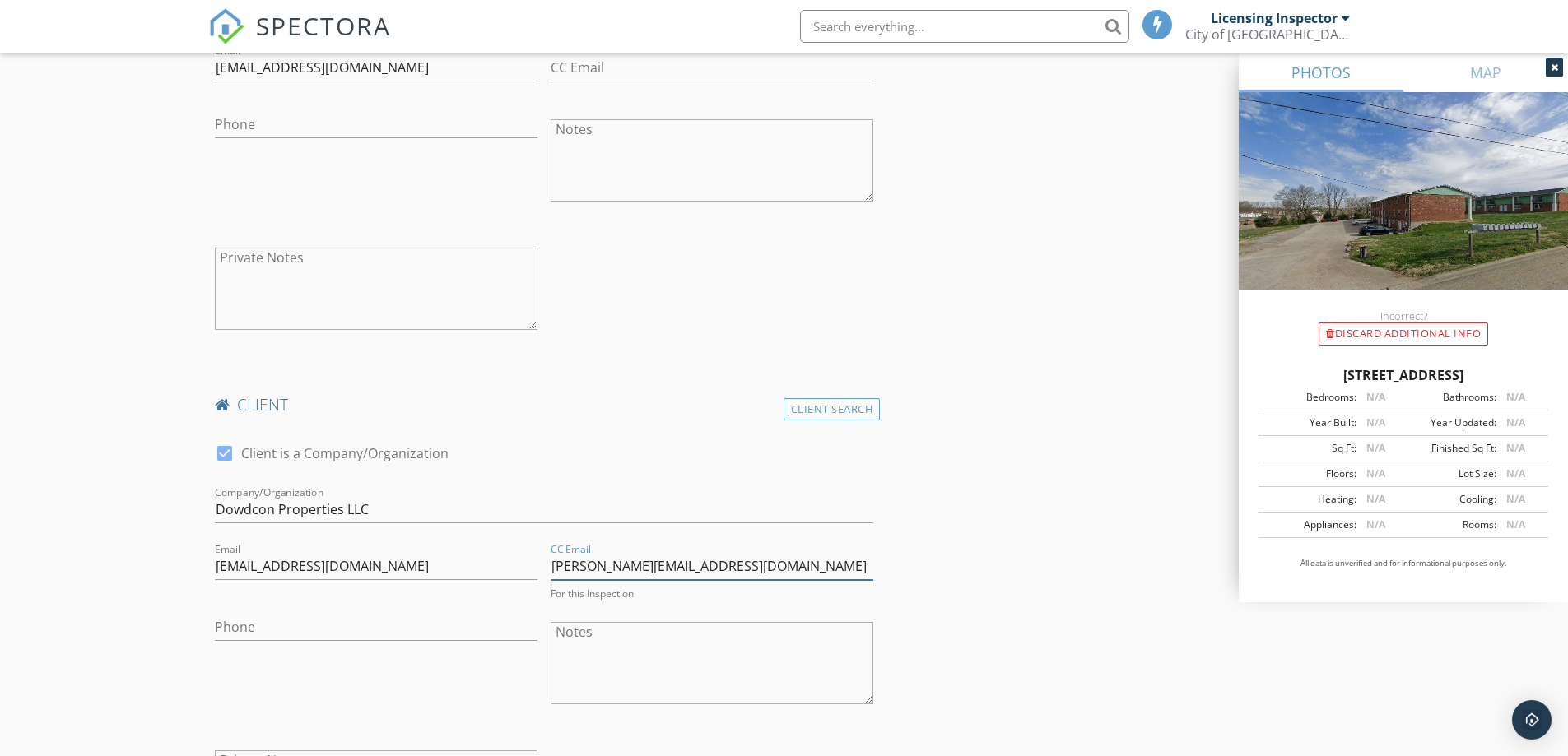
type input "[PERSON_NAME][EMAIL_ADDRESS][DOMAIN_NAME]"
type input "[PHONE_NUMBER]"
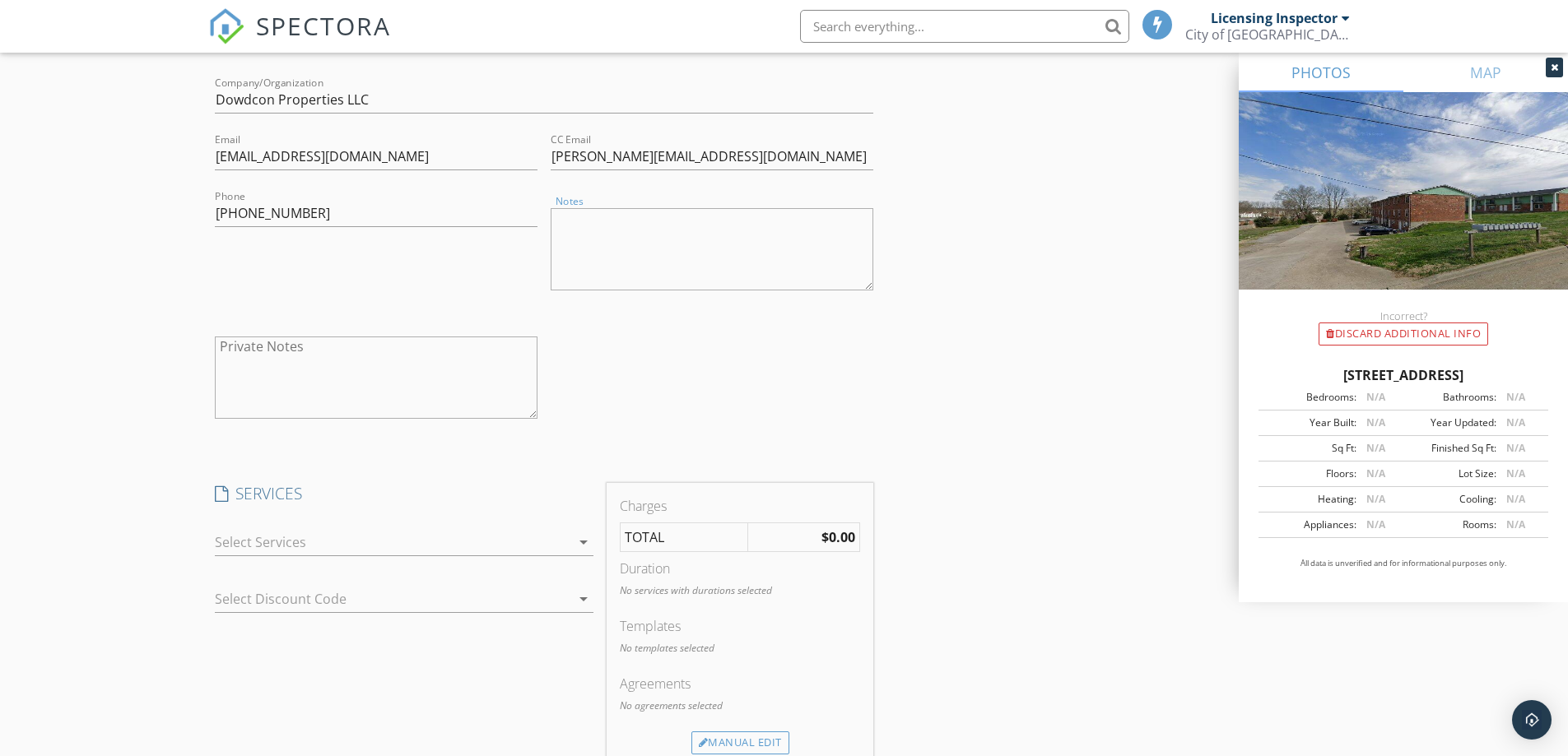
scroll to position [1400, 0]
click at [571, 542] on div "arrow_drop_down" at bounding box center [582, 540] width 23 height 20
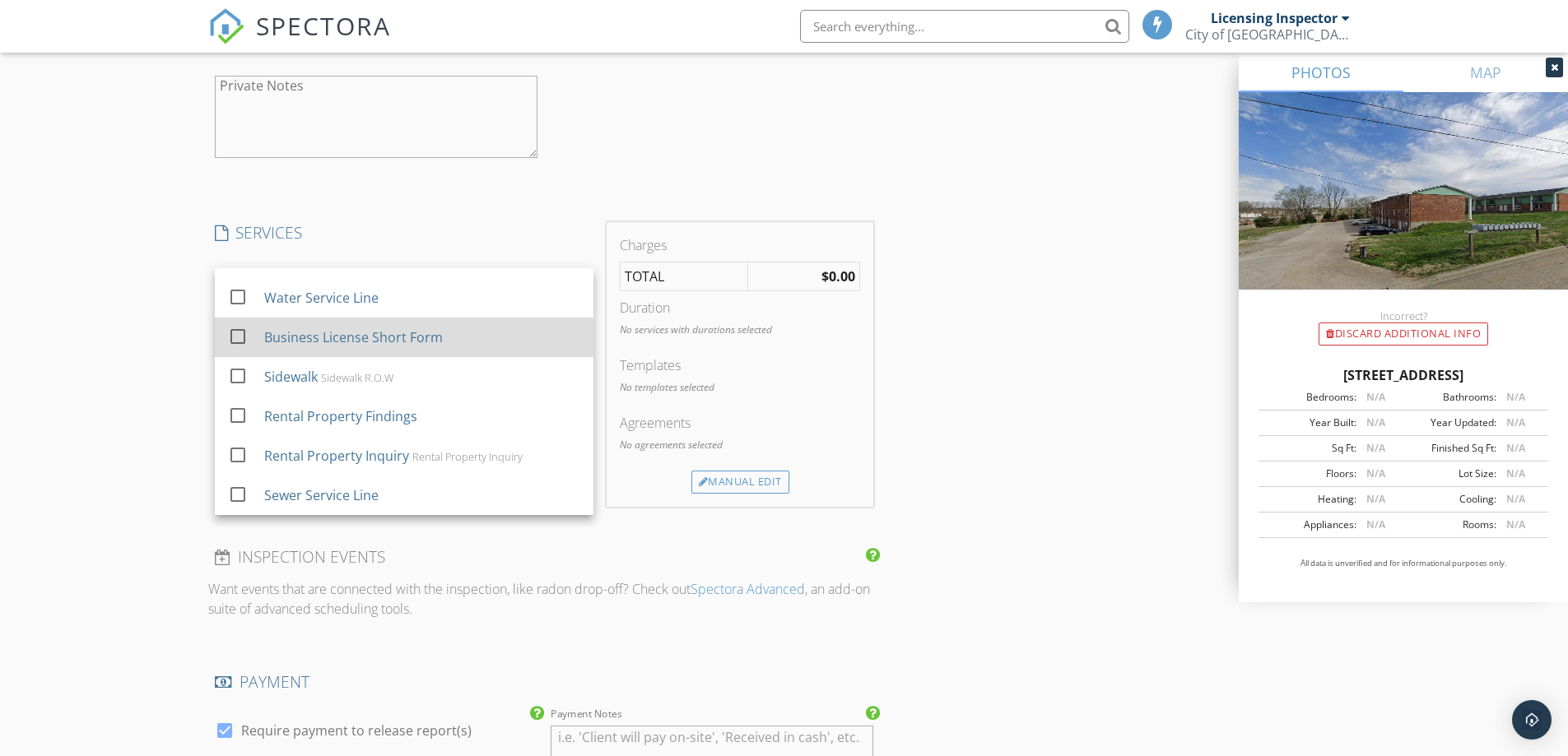
scroll to position [1811, 0]
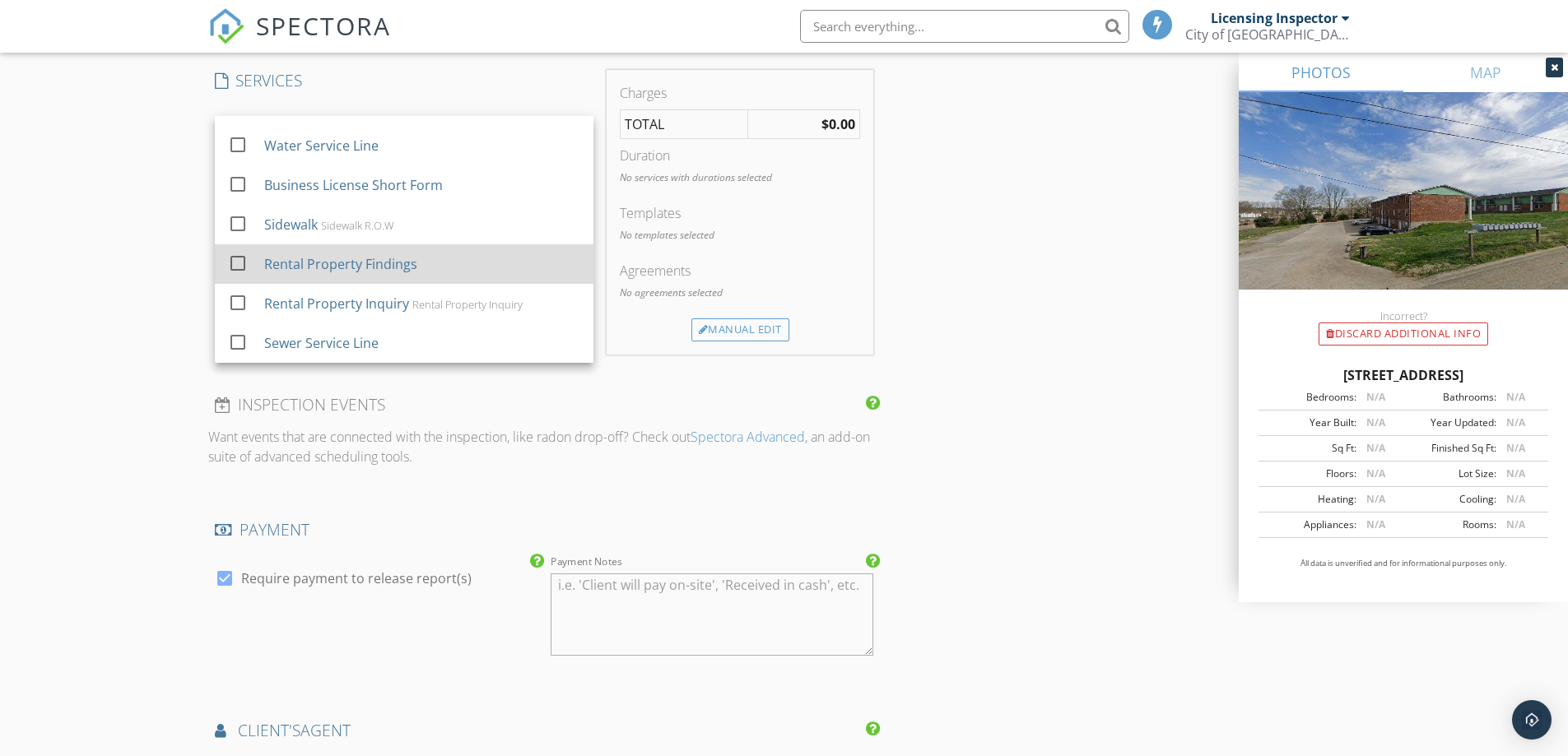
click at [237, 271] on div at bounding box center [237, 262] width 28 height 28
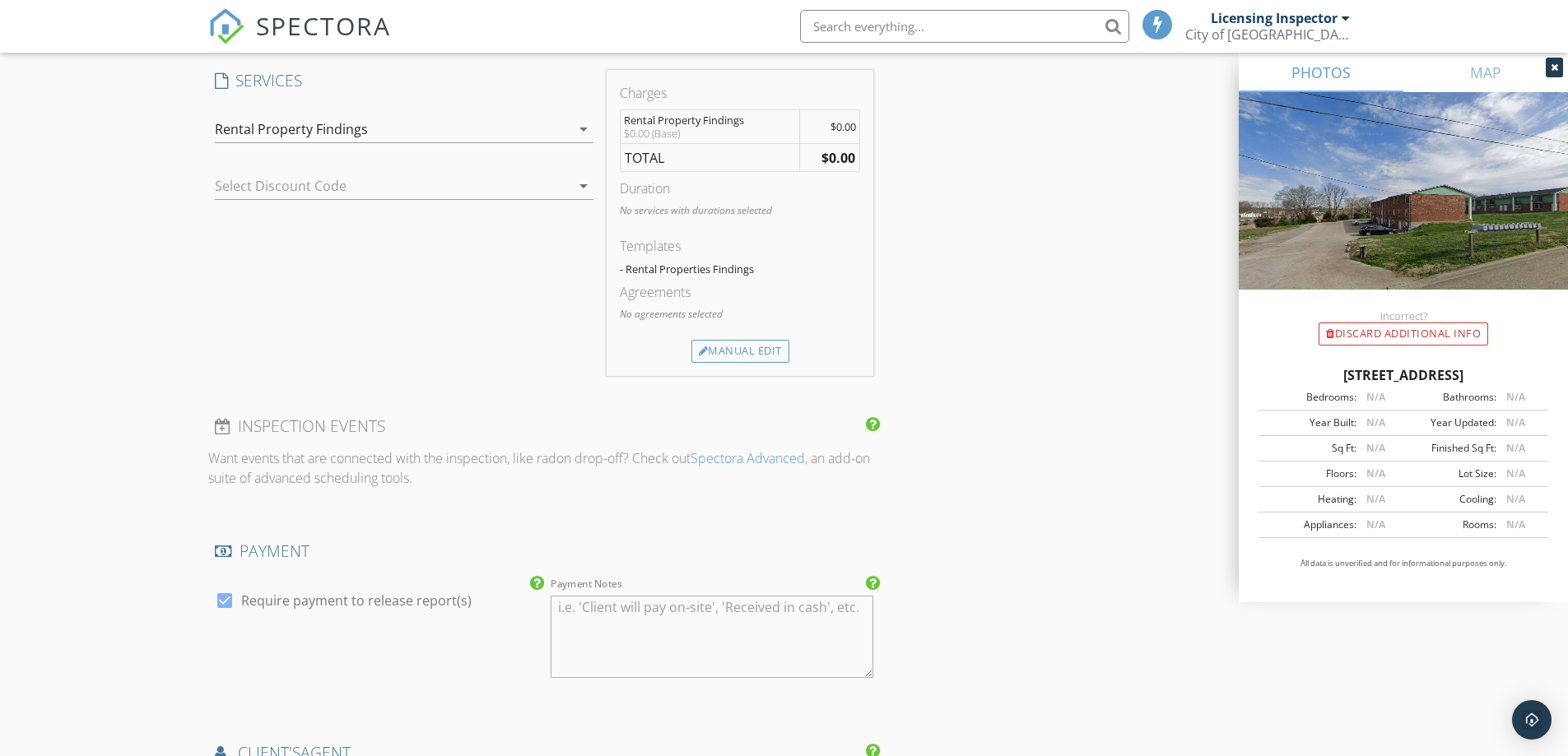
click at [227, 596] on div at bounding box center [224, 600] width 28 height 28
click at [225, 597] on div at bounding box center [224, 600] width 28 height 28
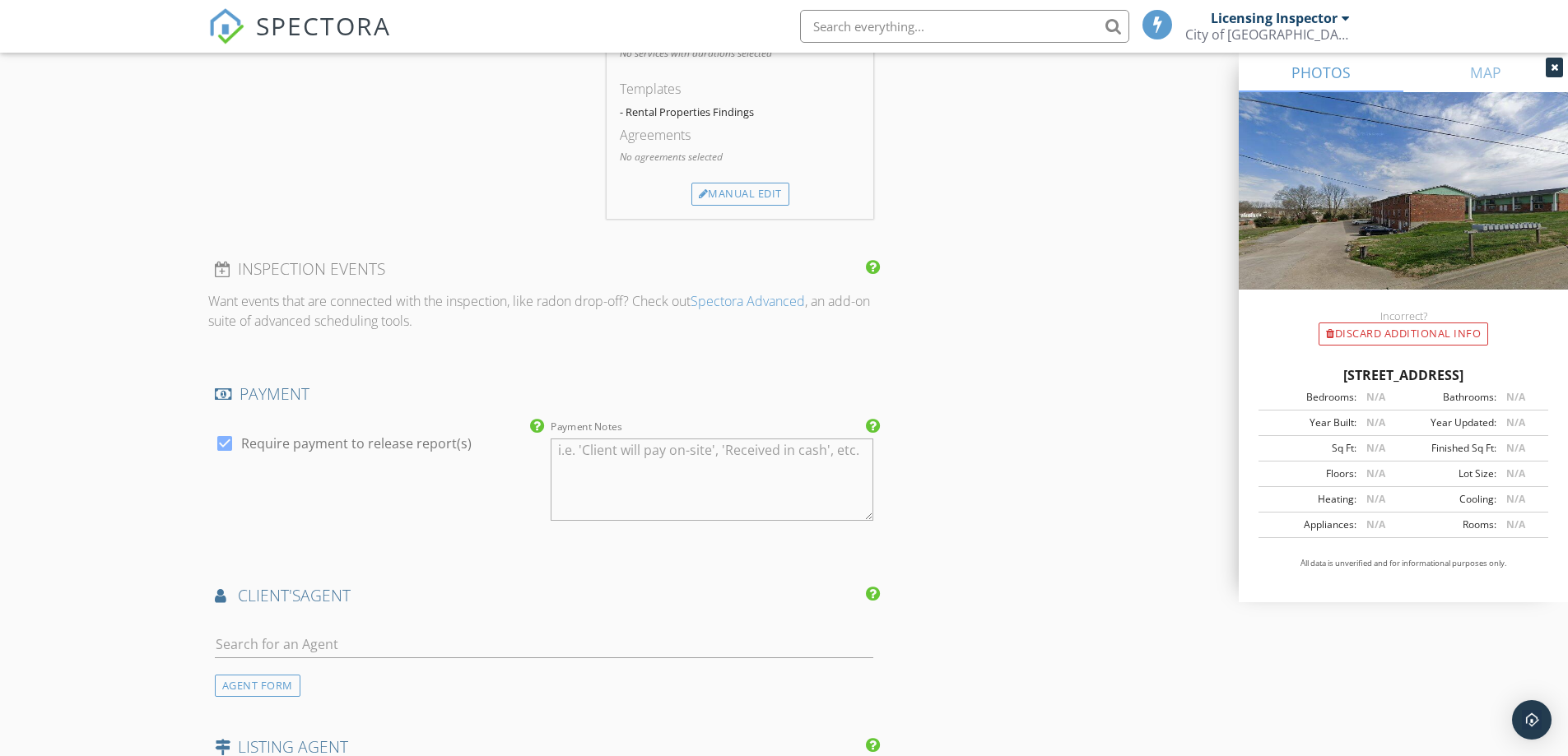
scroll to position [2141, 0]
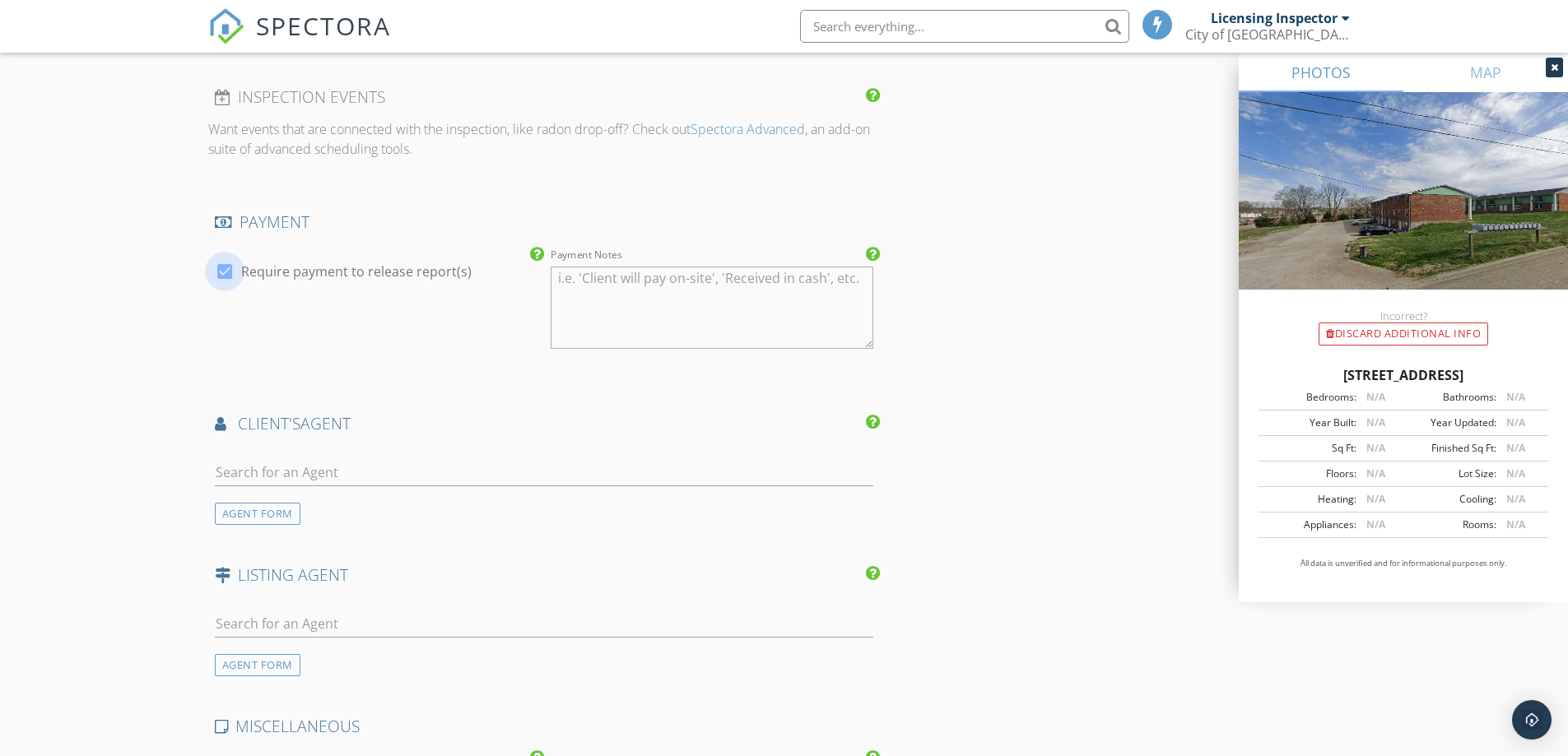
click at [223, 269] on div at bounding box center [224, 271] width 28 height 28
checkbox input "false"
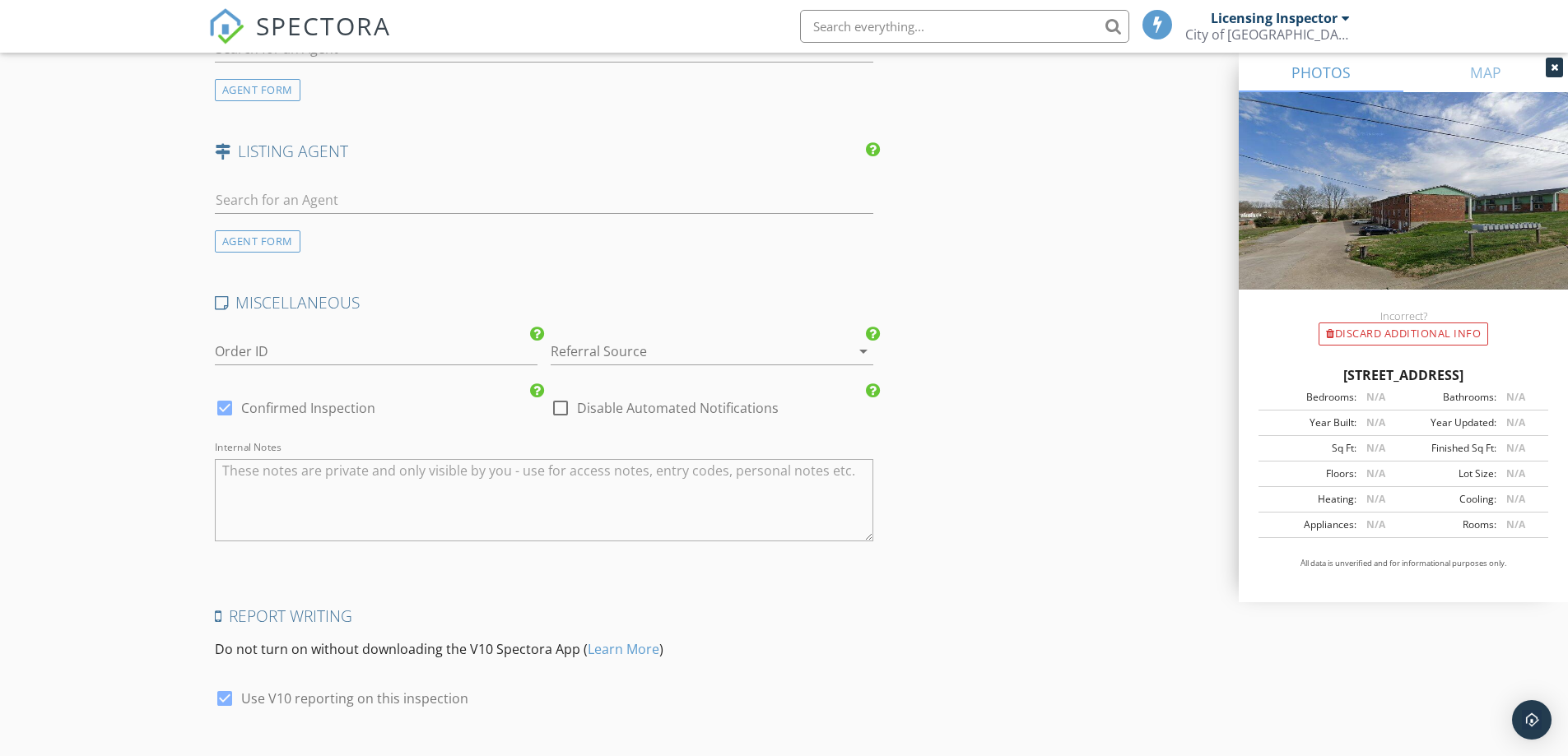
scroll to position [2672, 0]
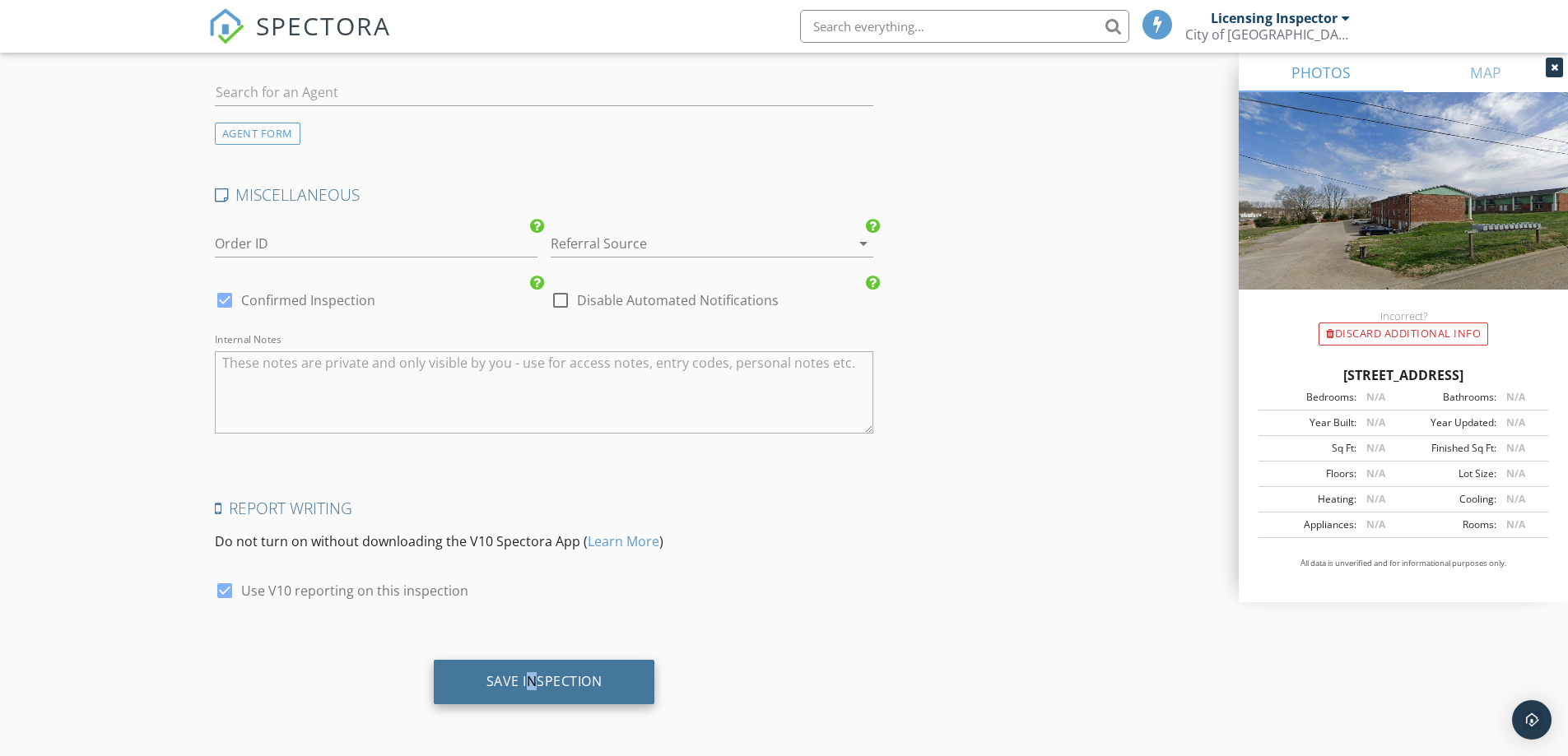
click at [532, 669] on div "Save Inspection" at bounding box center [544, 682] width 222 height 45
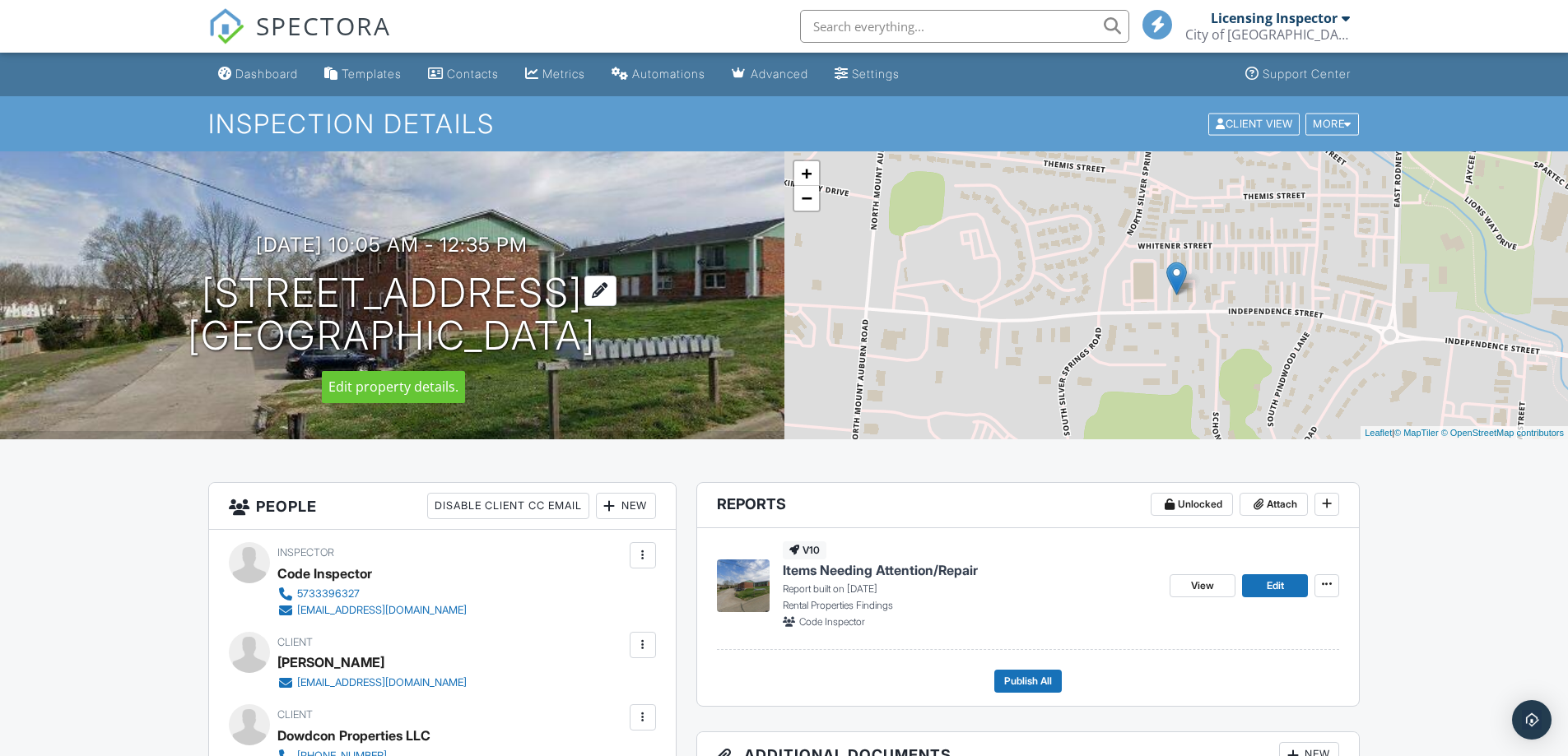
click at [616, 286] on div at bounding box center [601, 291] width 32 height 30
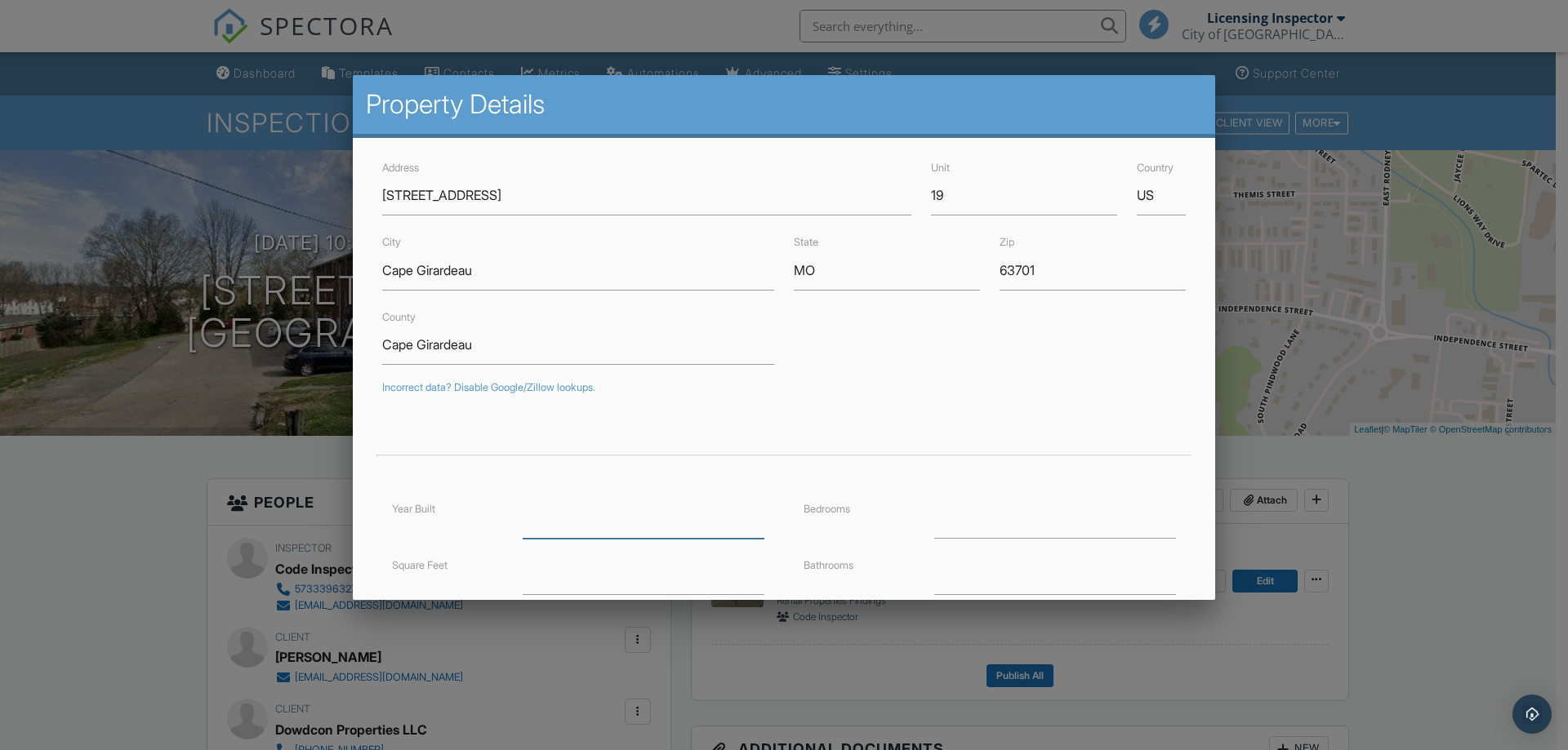
click at [532, 524] on input "number" at bounding box center [643, 519] width 242 height 40
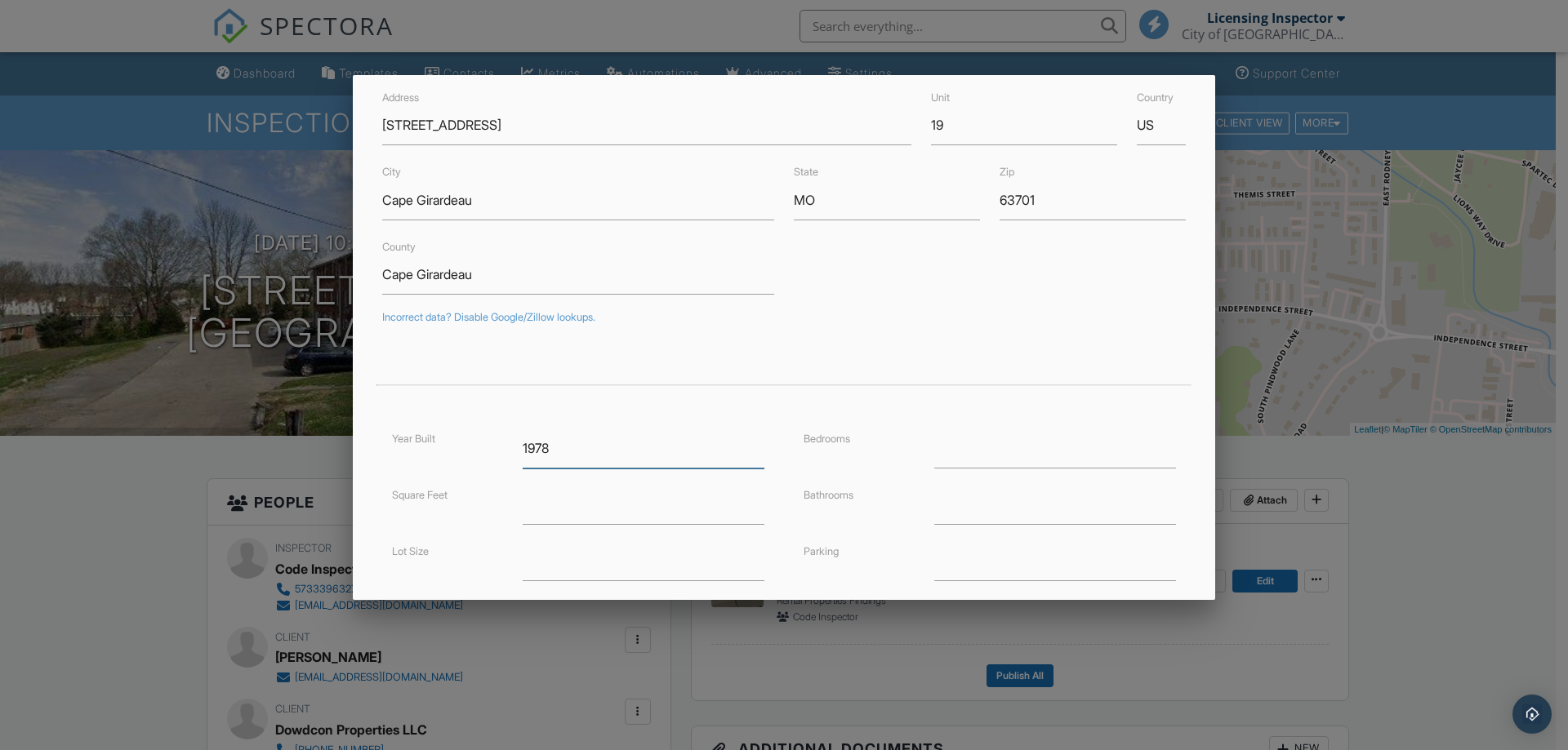
scroll to position [163, 0]
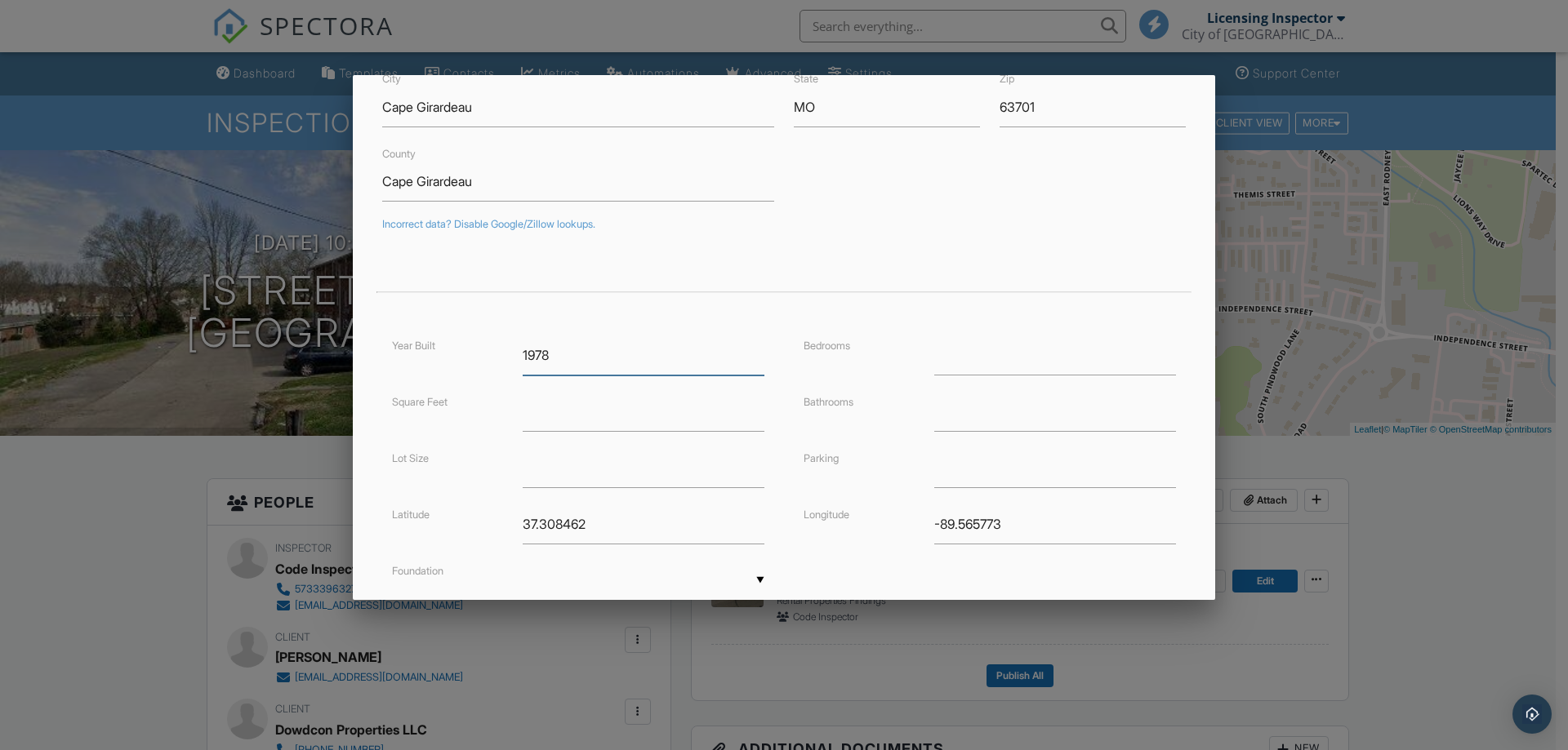
type input "1978"
click at [595, 408] on input "number" at bounding box center [643, 411] width 242 height 40
type input "3200"
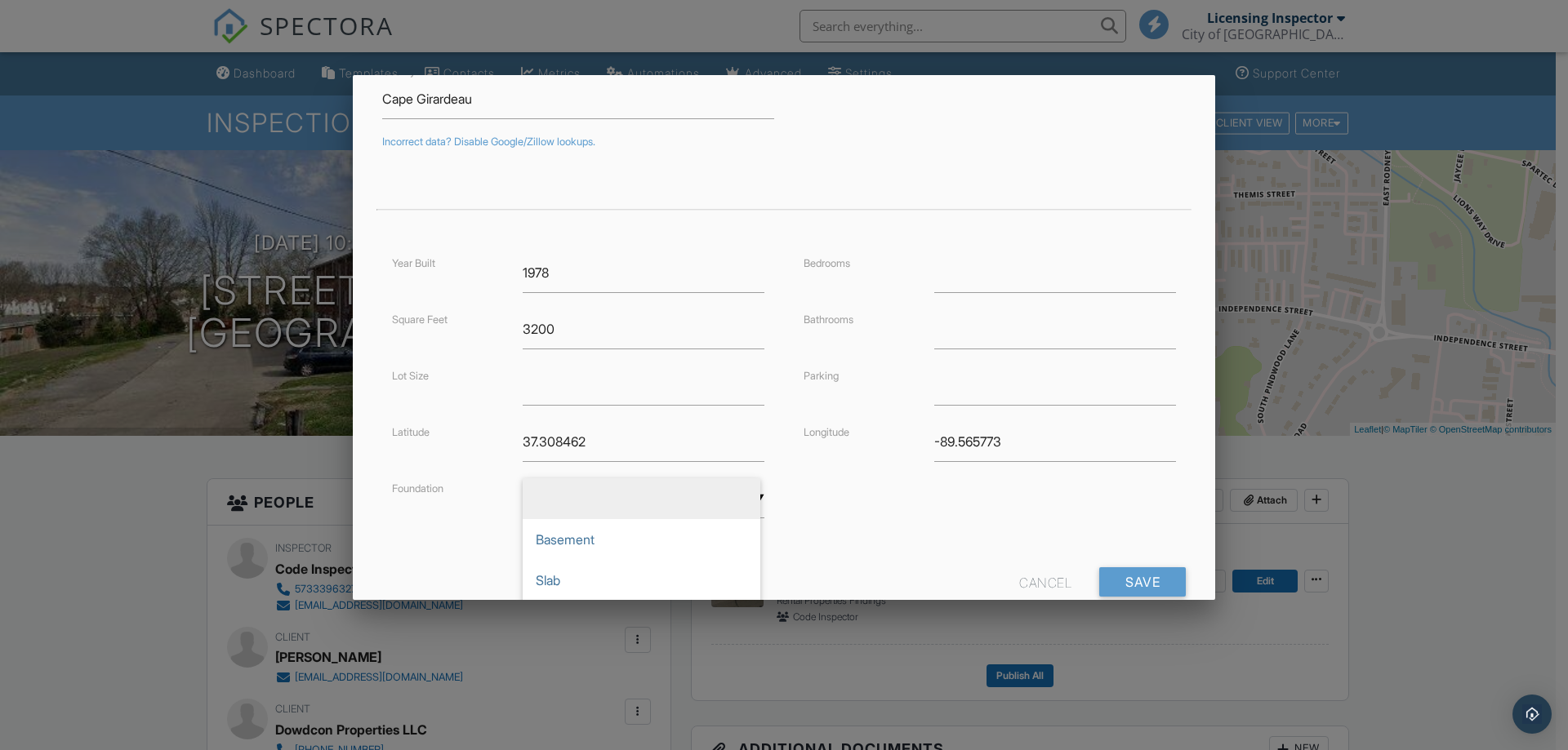
click at [891, 556] on form "Address 2842 Independence St Unit 19 Country US City Cape Girardeau State MO Zi…" at bounding box center [784, 261] width 824 height 698
click at [1117, 575] on input "Save" at bounding box center [1143, 582] width 87 height 29
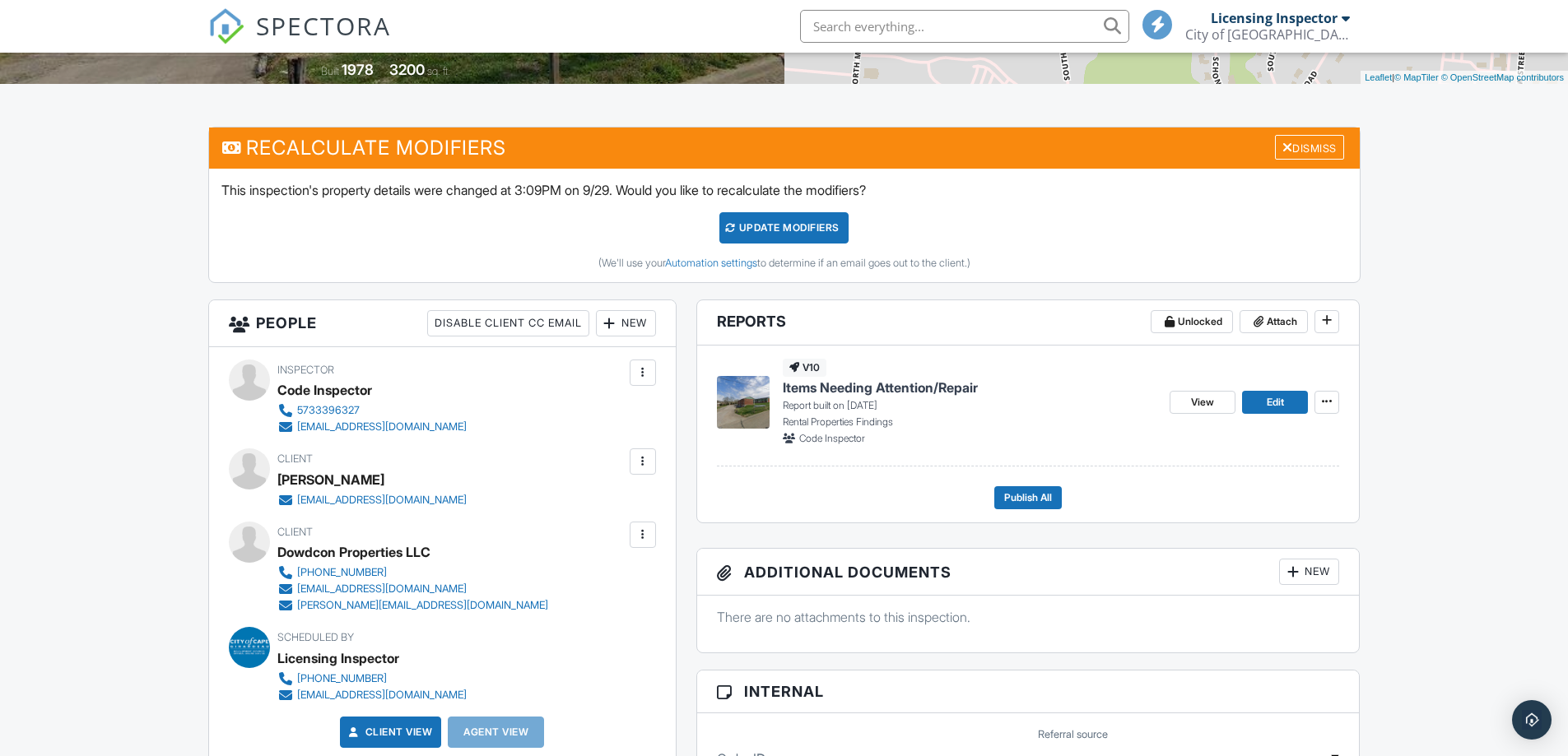
scroll to position [165, 0]
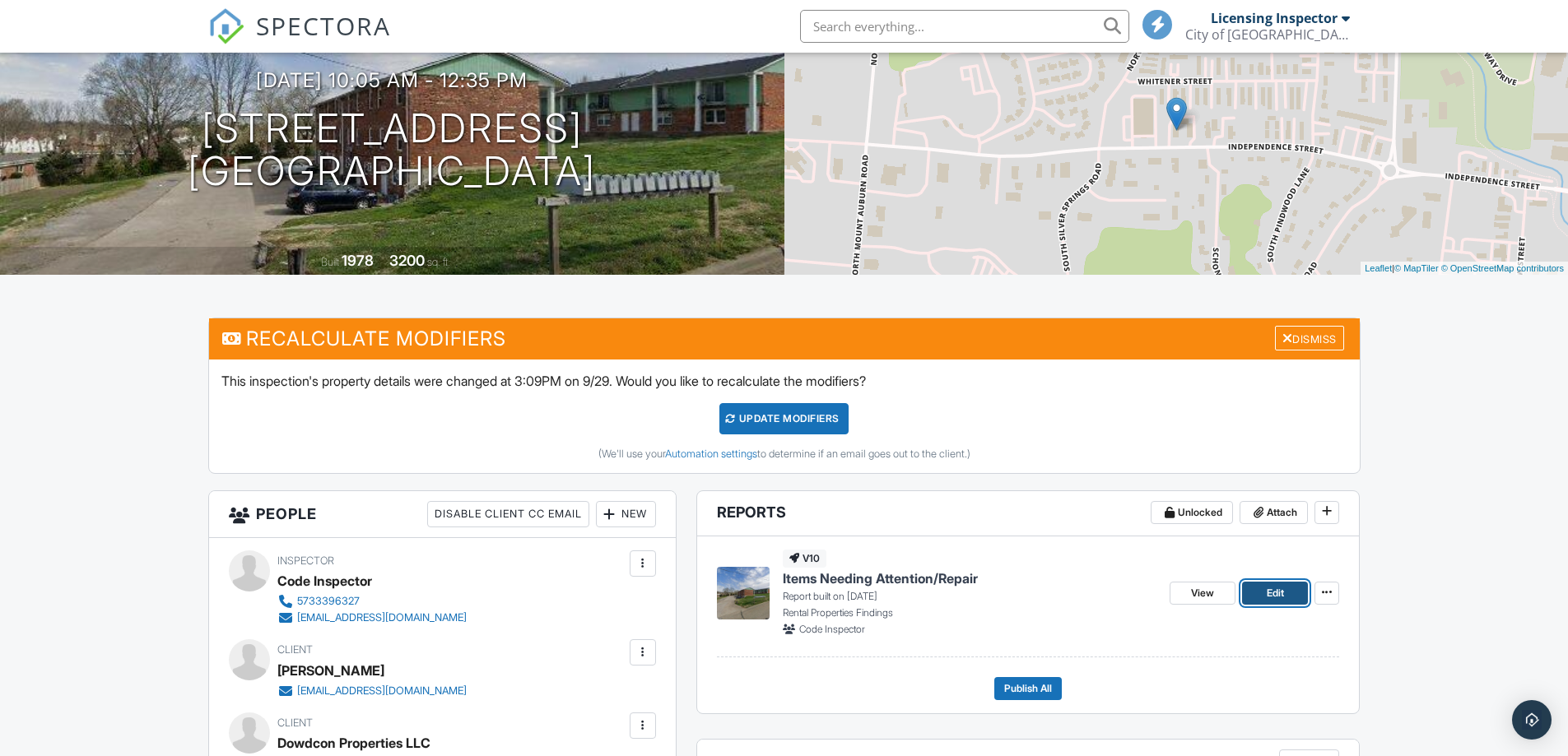
click at [1270, 591] on span "Edit" at bounding box center [1275, 592] width 17 height 16
